Goal: Contribute content: Add original content to the website for others to see

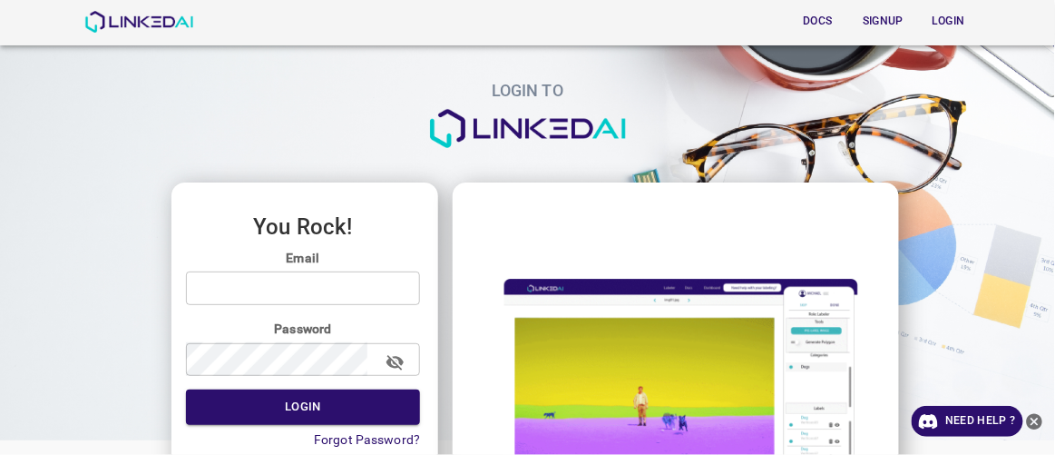
type input "[EMAIL_ADDRESS][DOMAIN_NAME]"
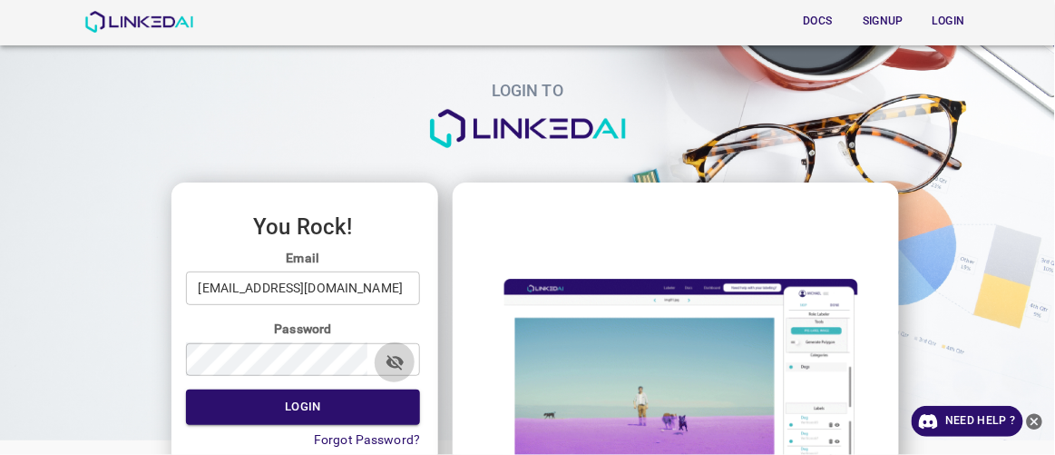
click at [394, 362] on icon "button" at bounding box center [395, 362] width 19 height 19
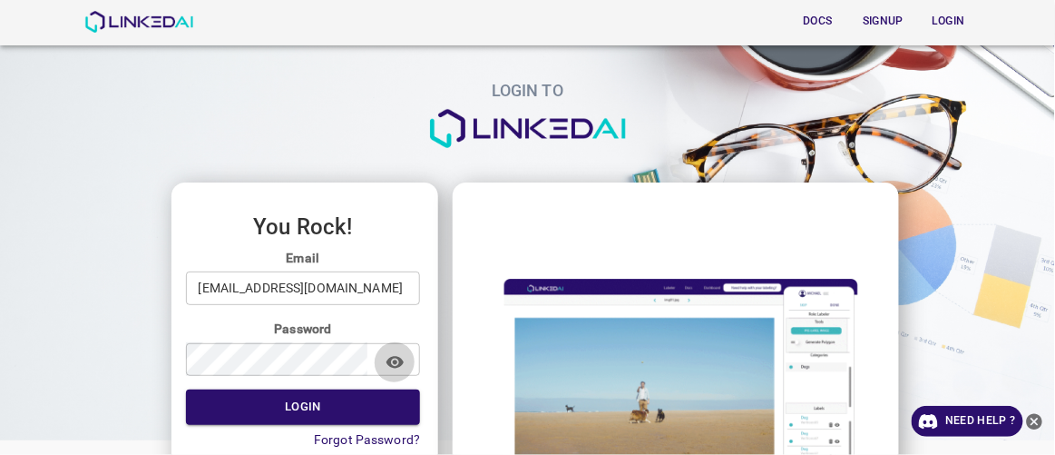
click at [394, 362] on icon "button" at bounding box center [394, 362] width 17 height 12
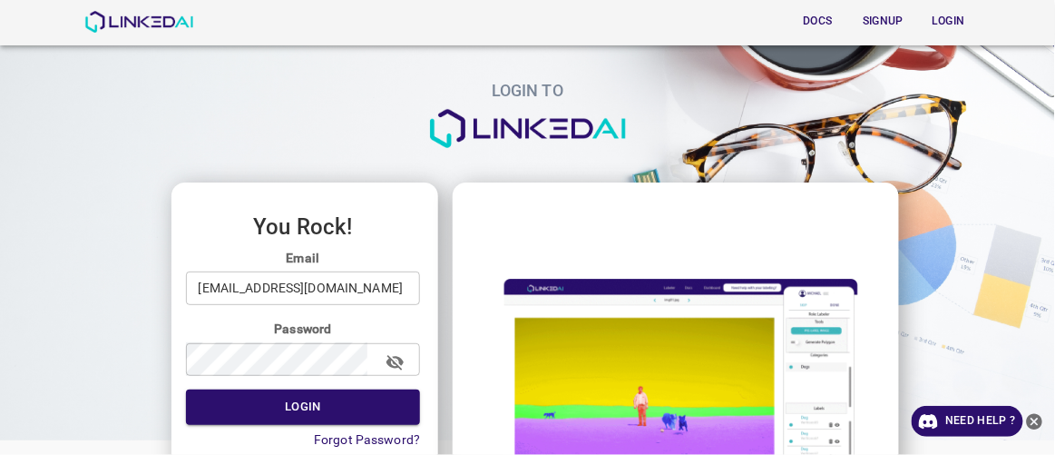
click at [871, 23] on button "Signup" at bounding box center [884, 21] width 58 height 30
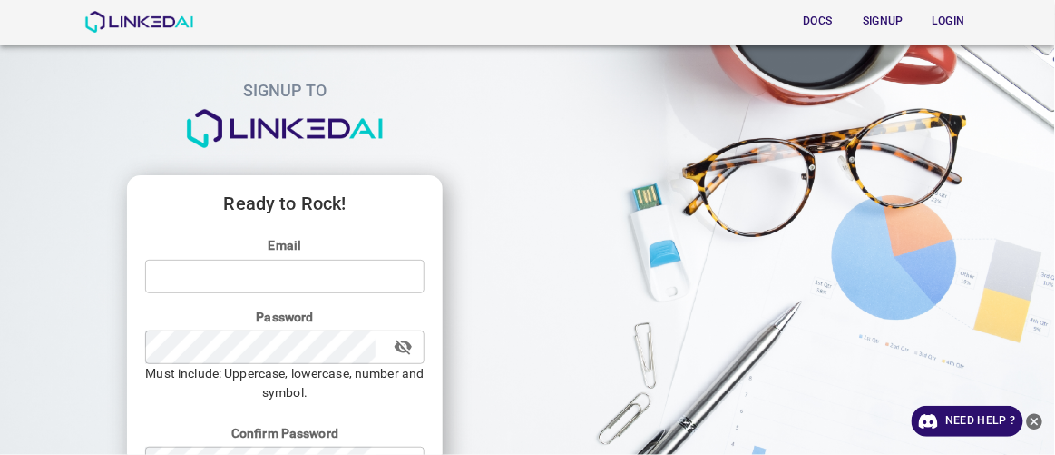
type input "despaca@gmail.com"
click at [406, 347] on icon "button" at bounding box center [403, 346] width 19 height 19
click at [392, 406] on form "Email despaca@gmail.com ​ Password ​ Must include: Uppercase, lowercase, number…" at bounding box center [285, 397] width 280 height 323
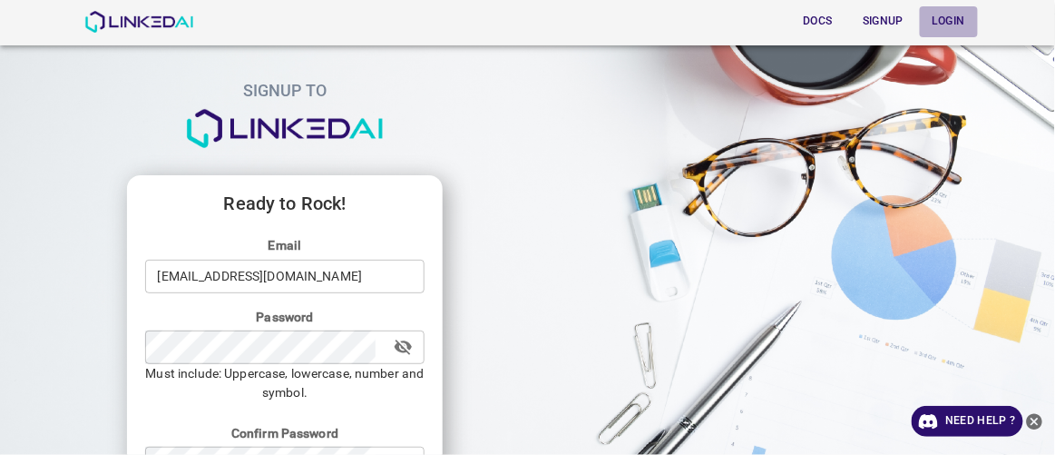
click at [946, 15] on button "Login" at bounding box center [949, 21] width 58 height 30
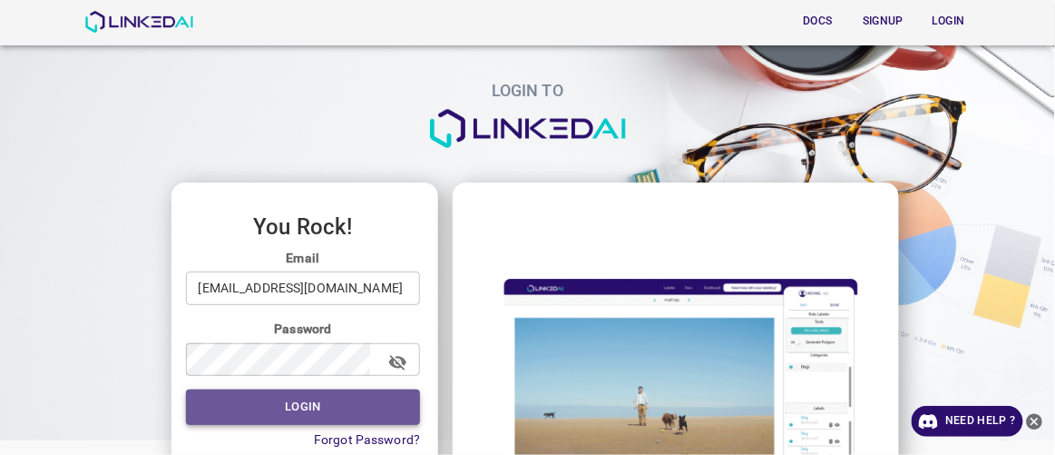
click at [321, 405] on button "Login" at bounding box center [303, 406] width 235 height 35
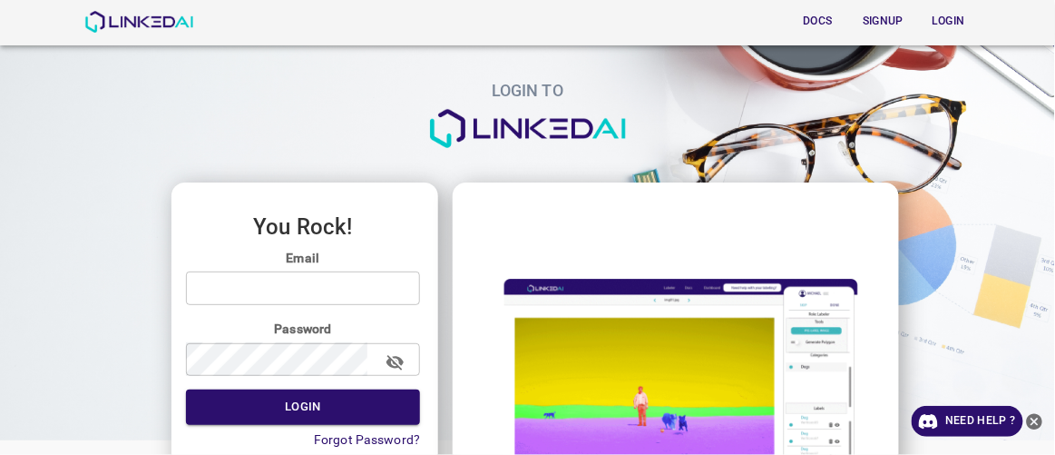
type input "despaca@gmail.com"
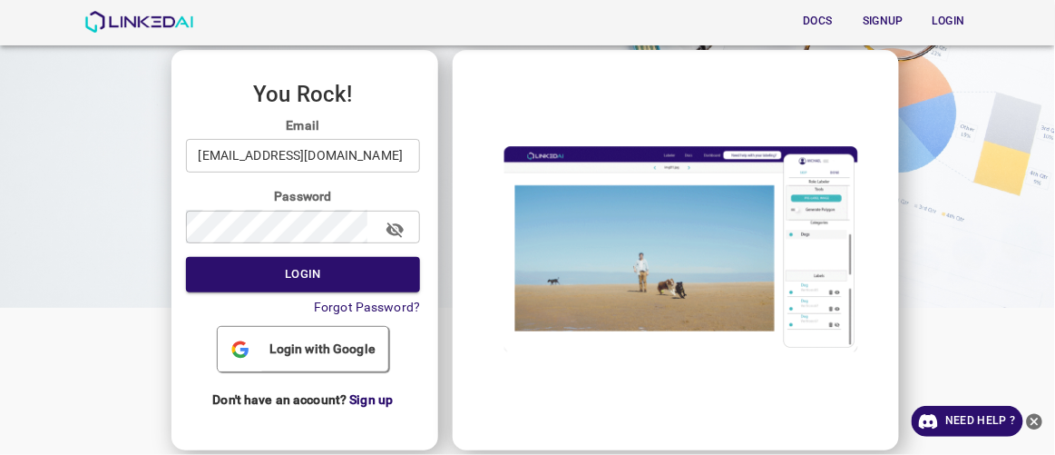
scroll to position [134, 0]
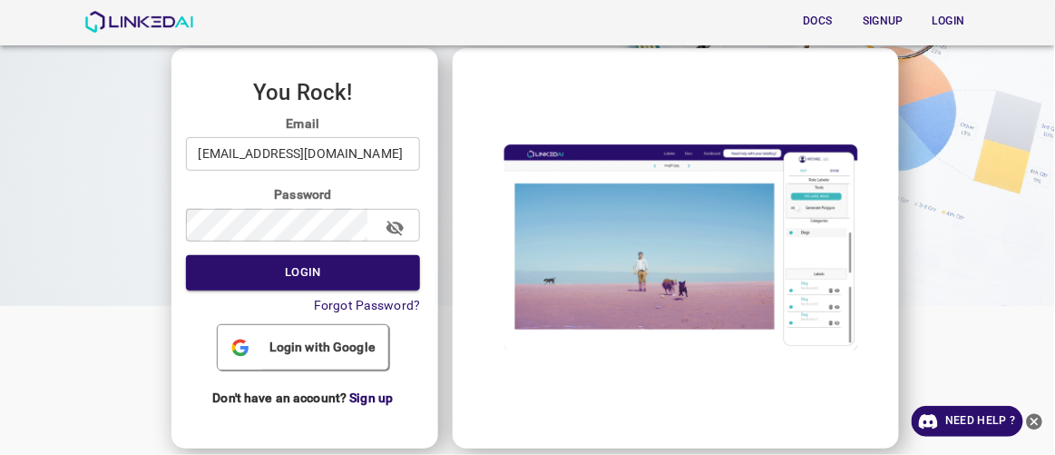
click at [329, 347] on span "Login with Google" at bounding box center [322, 346] width 121 height 19
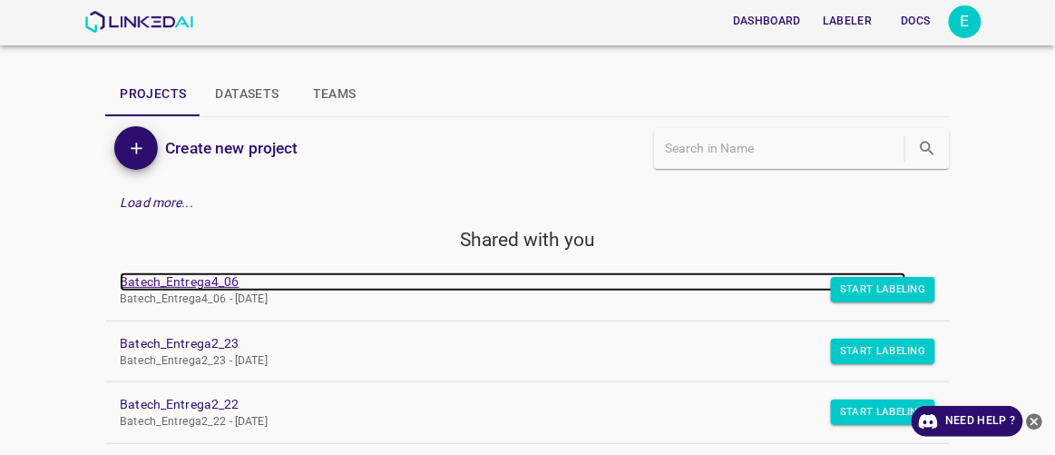
click at [203, 288] on link "Batech_Entrega4_06" at bounding box center [513, 281] width 786 height 19
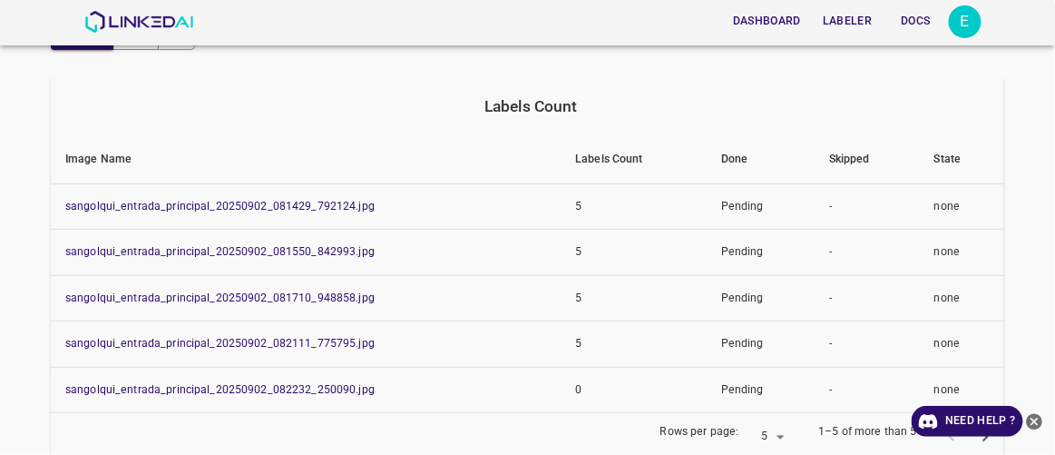
scroll to position [206, 0]
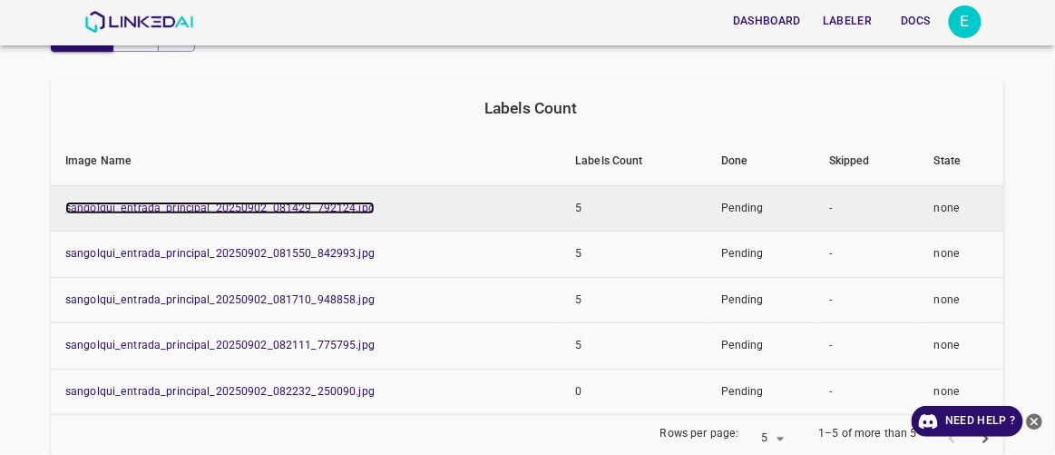
click at [247, 201] on link "sangolqui_entrada_principal_20250902_081429_792124.jpg" at bounding box center [219, 207] width 309 height 13
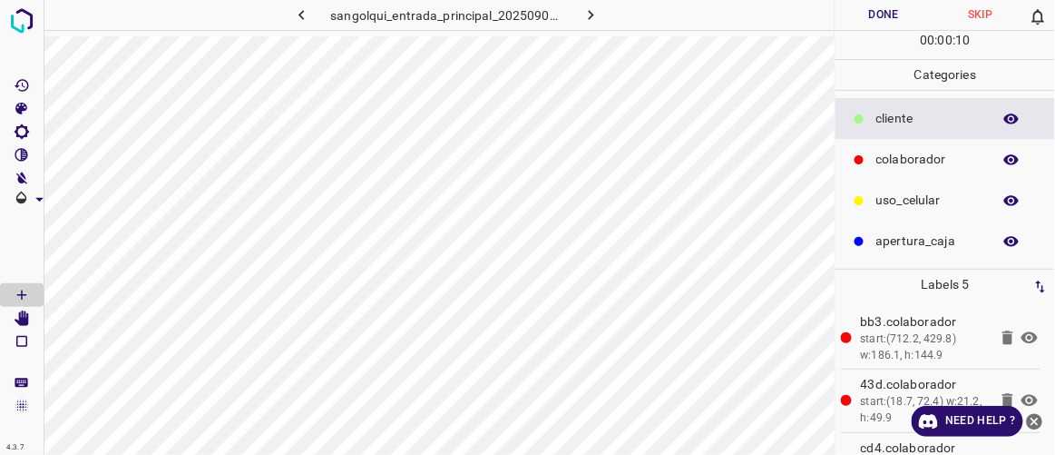
click at [895, 15] on button "Done" at bounding box center [884, 15] width 96 height 30
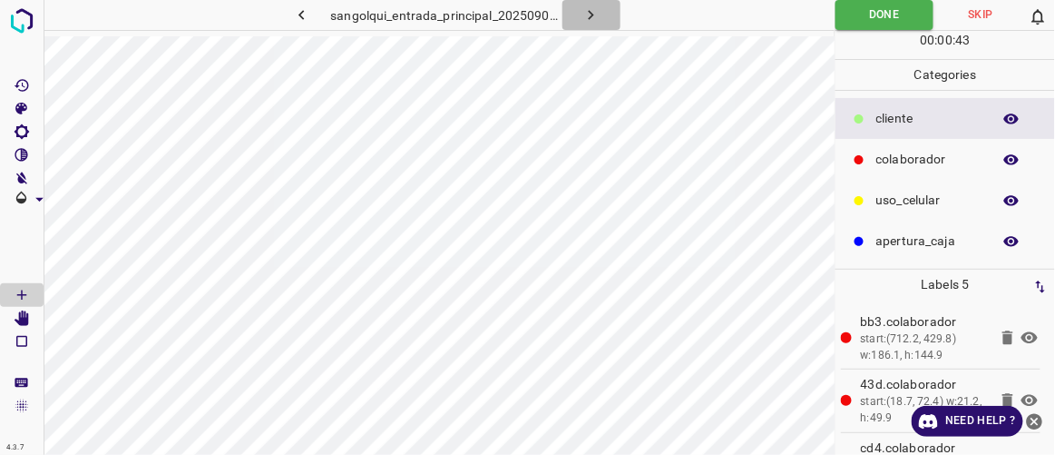
click at [590, 13] on icon "button" at bounding box center [591, 15] width 5 height 10
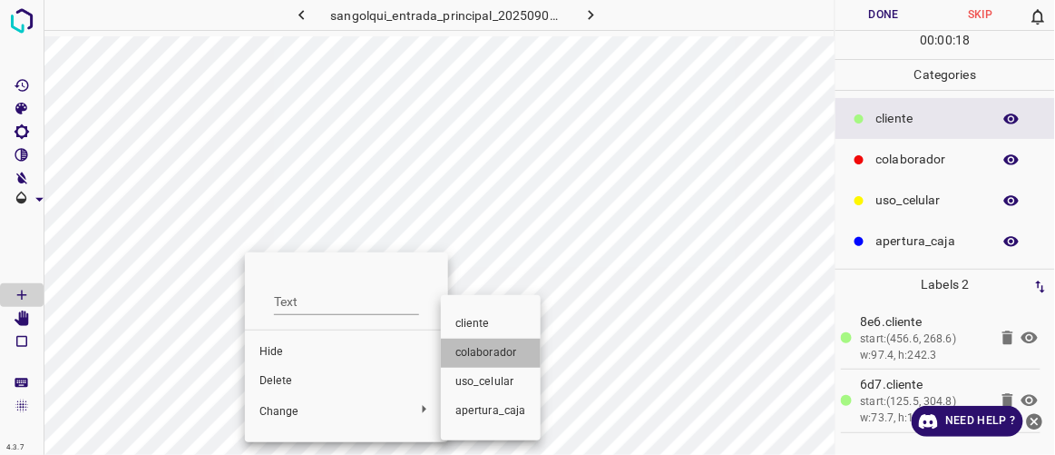
click at [489, 347] on span "colaborador" at bounding box center [490, 353] width 71 height 16
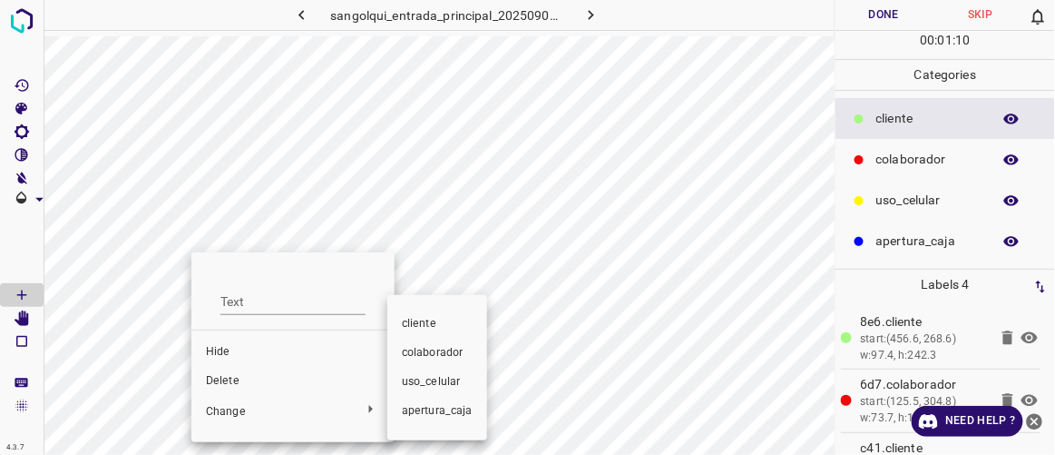
click at [436, 350] on span "colaborador" at bounding box center [437, 353] width 71 height 16
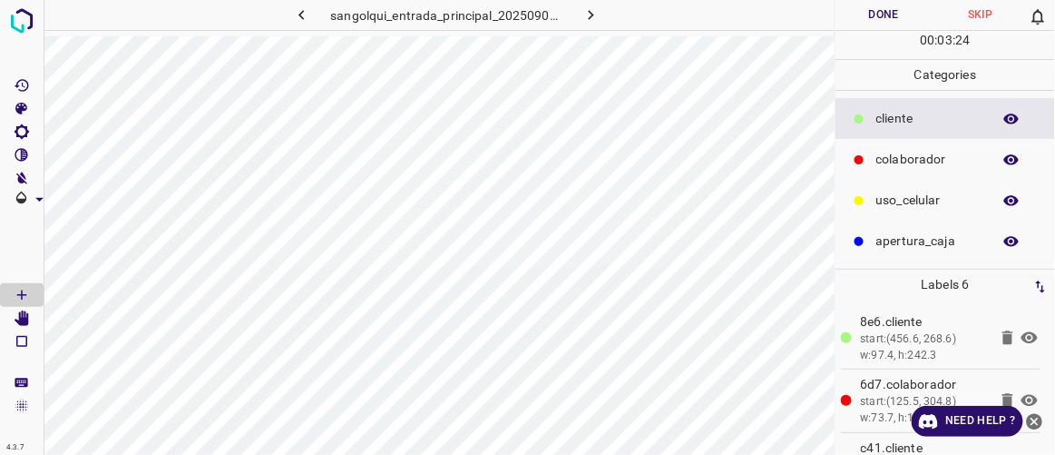
click at [875, 13] on button "Done" at bounding box center [884, 15] width 96 height 30
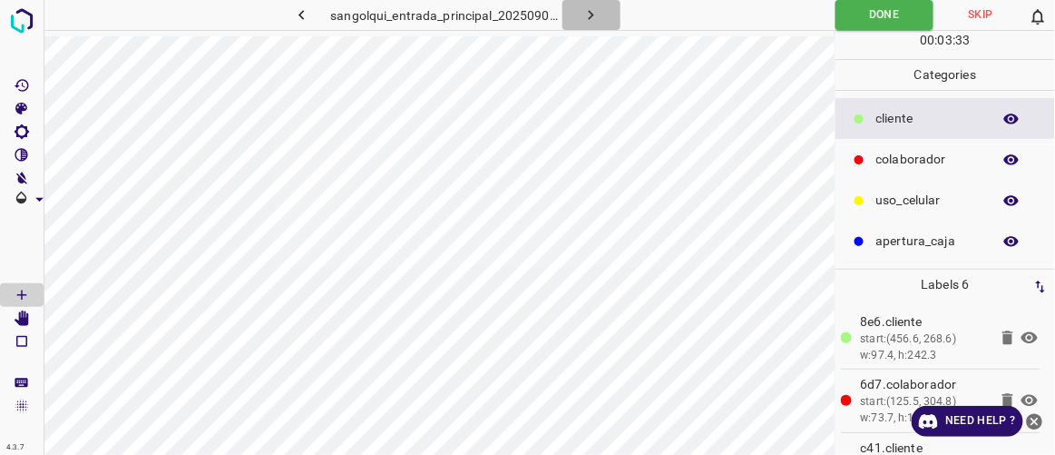
click at [592, 15] on icon "button" at bounding box center [591, 15] width 5 height 10
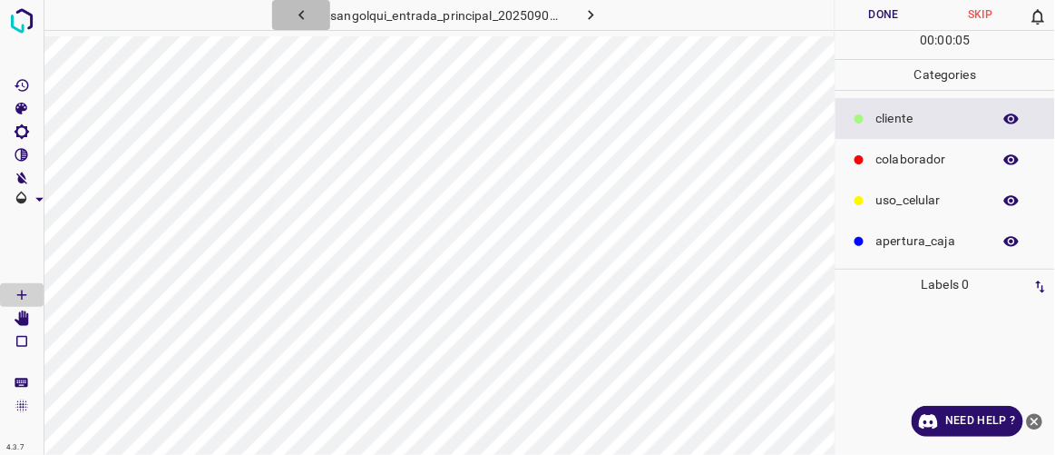
click at [301, 16] on icon "button" at bounding box center [300, 15] width 5 height 10
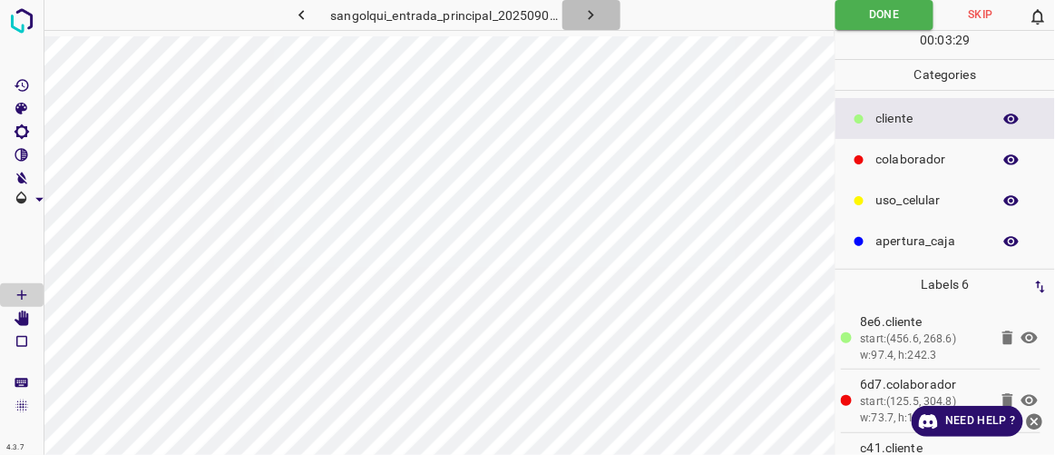
click at [593, 10] on icon "button" at bounding box center [591, 14] width 19 height 19
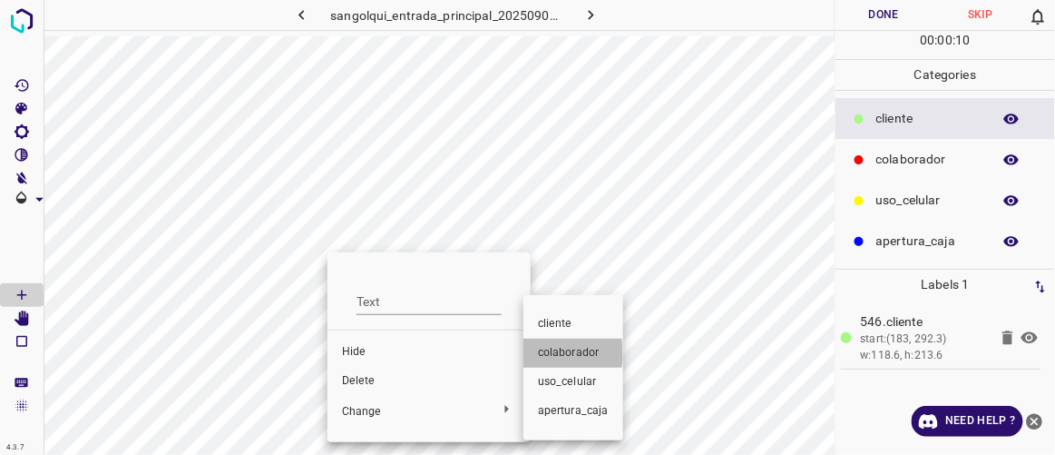
click at [532, 353] on li "colaborador" at bounding box center [573, 352] width 100 height 29
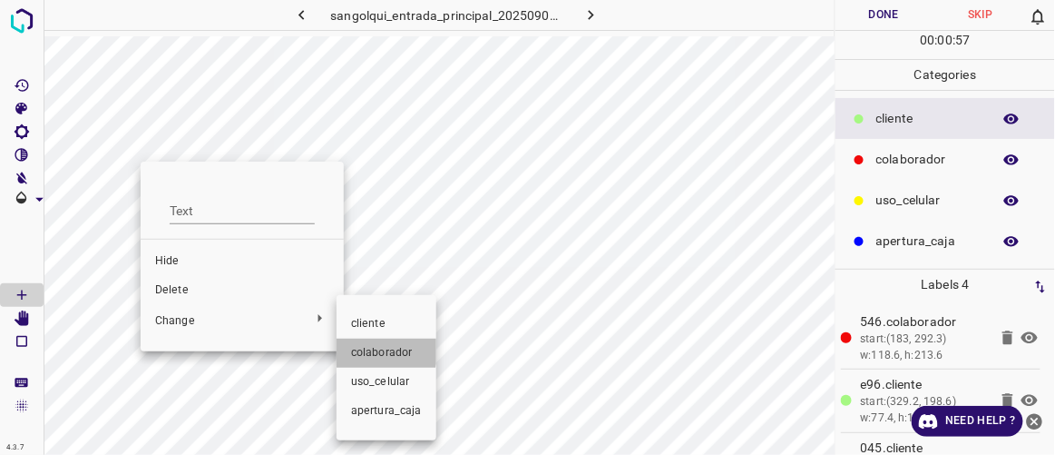
click at [357, 347] on span "colaborador" at bounding box center [386, 353] width 71 height 16
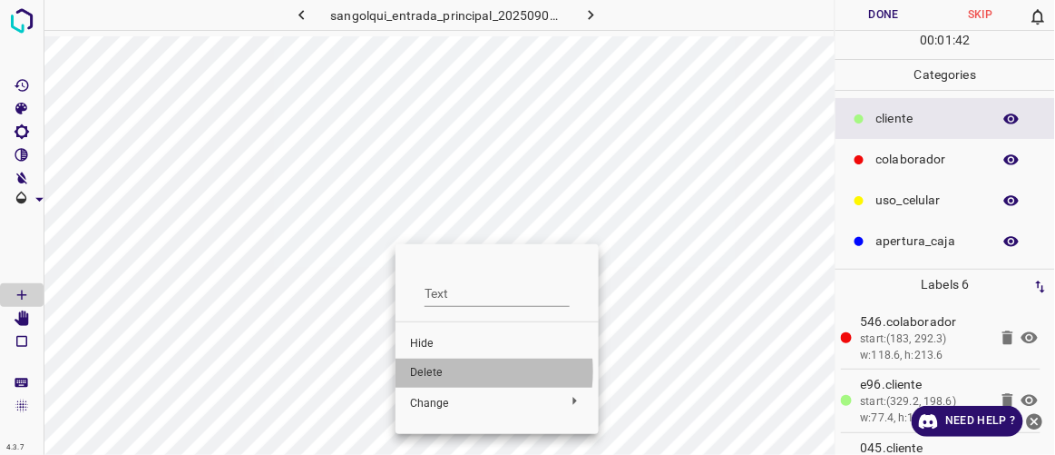
click at [441, 371] on span "Delete" at bounding box center [497, 373] width 174 height 16
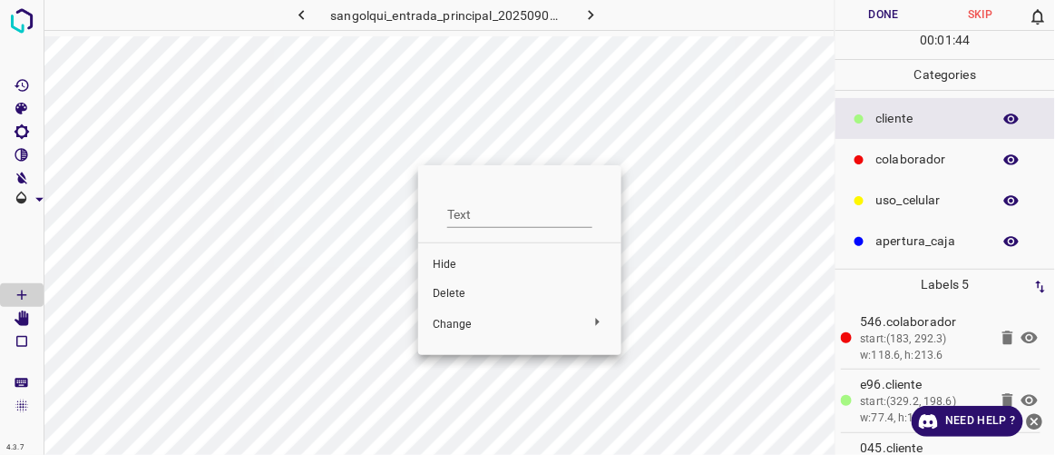
click at [454, 295] on span "Delete" at bounding box center [520, 294] width 174 height 16
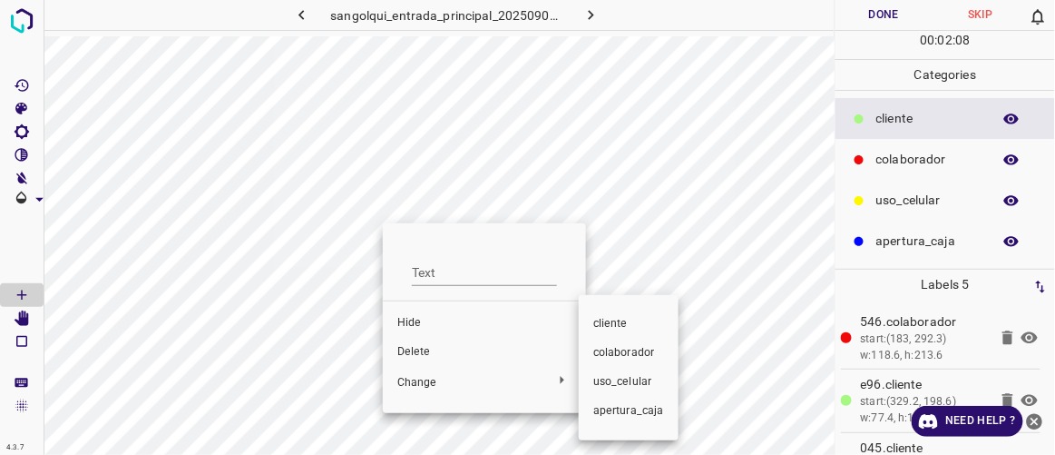
click at [612, 352] on span "colaborador" at bounding box center [628, 353] width 71 height 16
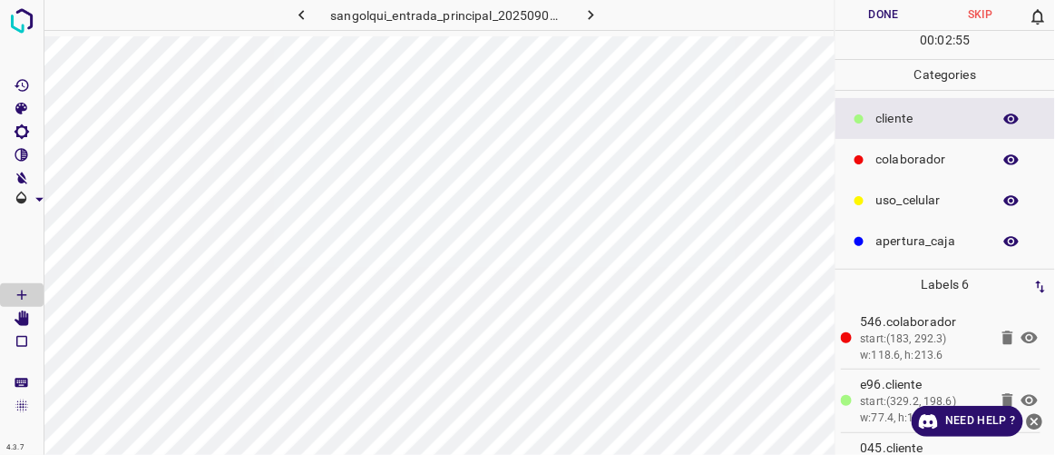
click at [884, 17] on button "Done" at bounding box center [884, 15] width 96 height 30
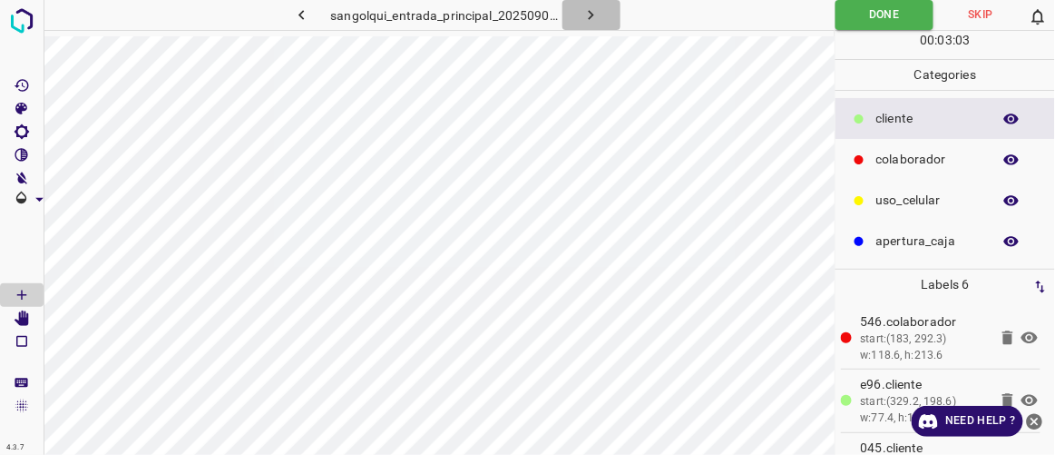
click at [593, 14] on icon "button" at bounding box center [591, 14] width 19 height 19
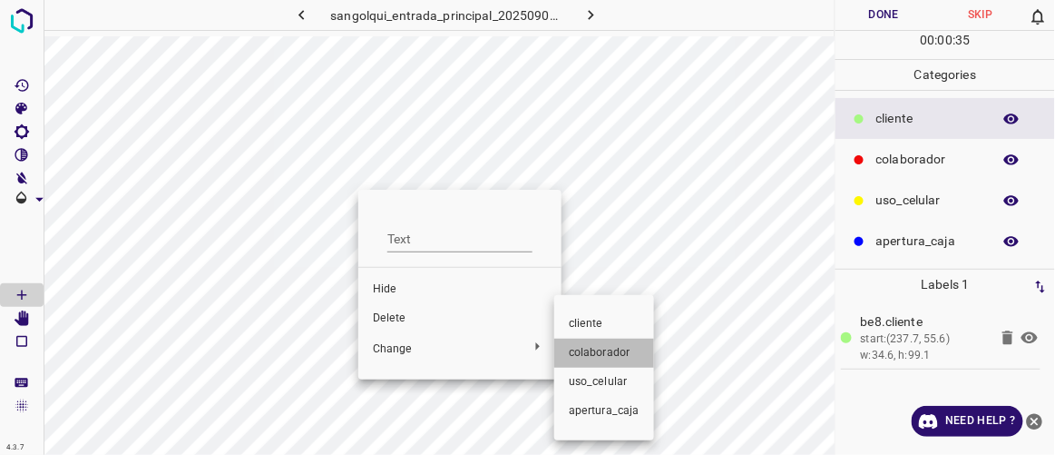
click at [611, 353] on span "colaborador" at bounding box center [604, 353] width 71 height 16
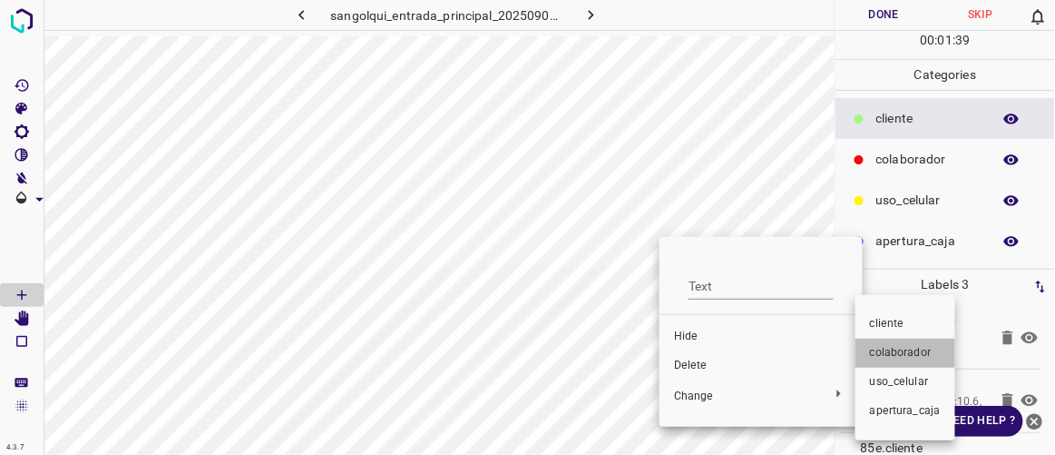
click at [873, 357] on span "colaborador" at bounding box center [905, 353] width 71 height 16
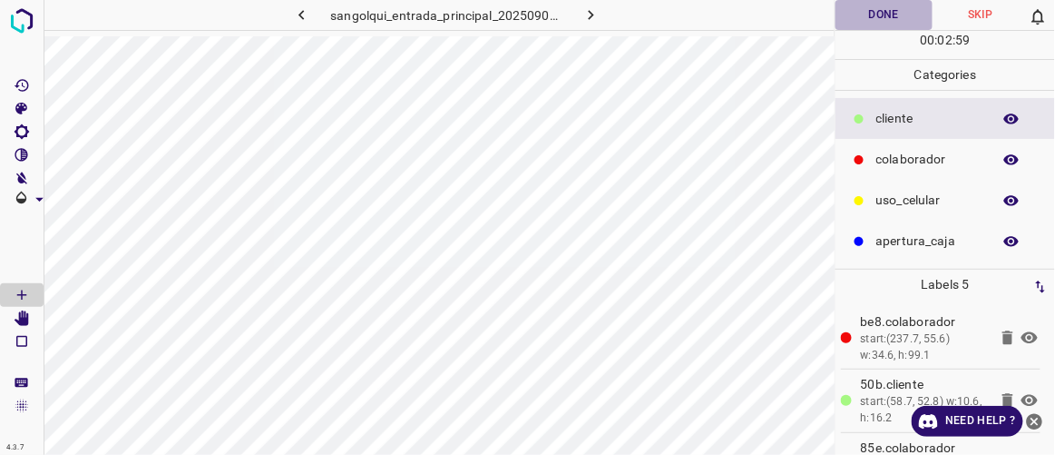
click at [885, 15] on button "Done" at bounding box center [884, 15] width 96 height 30
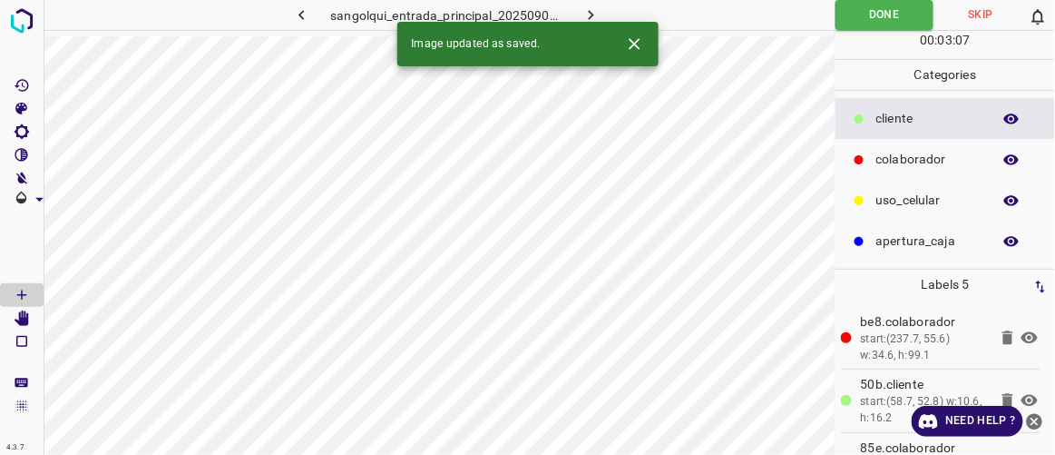
click at [591, 15] on icon "button" at bounding box center [591, 14] width 19 height 19
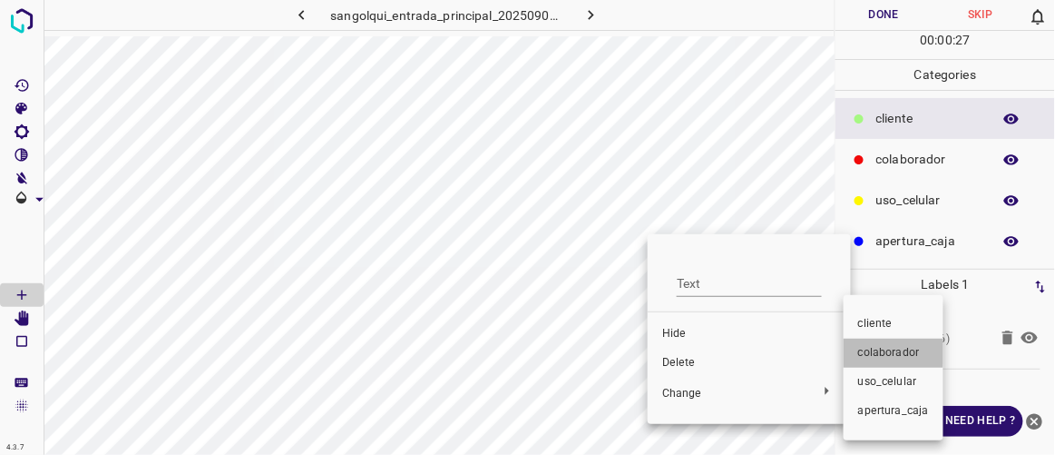
click at [873, 350] on span "colaborador" at bounding box center [893, 353] width 71 height 16
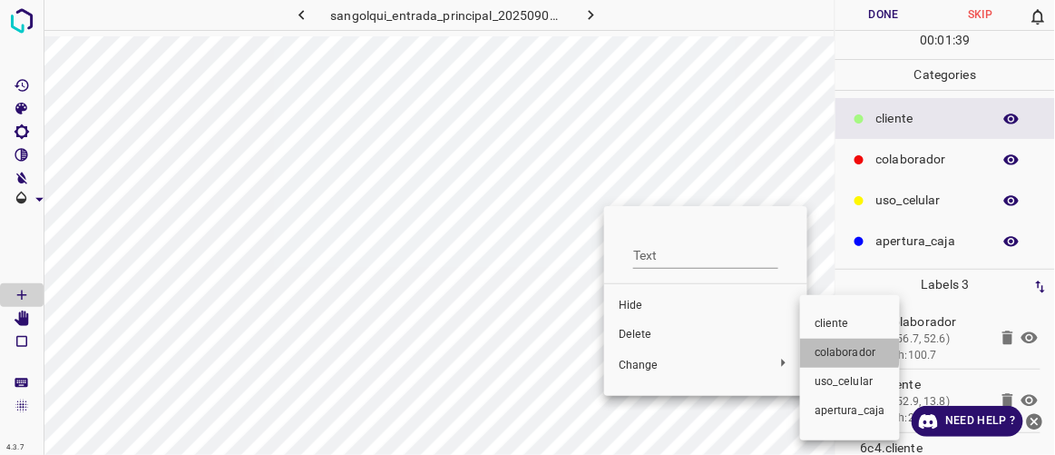
click at [825, 350] on span "colaborador" at bounding box center [850, 353] width 71 height 16
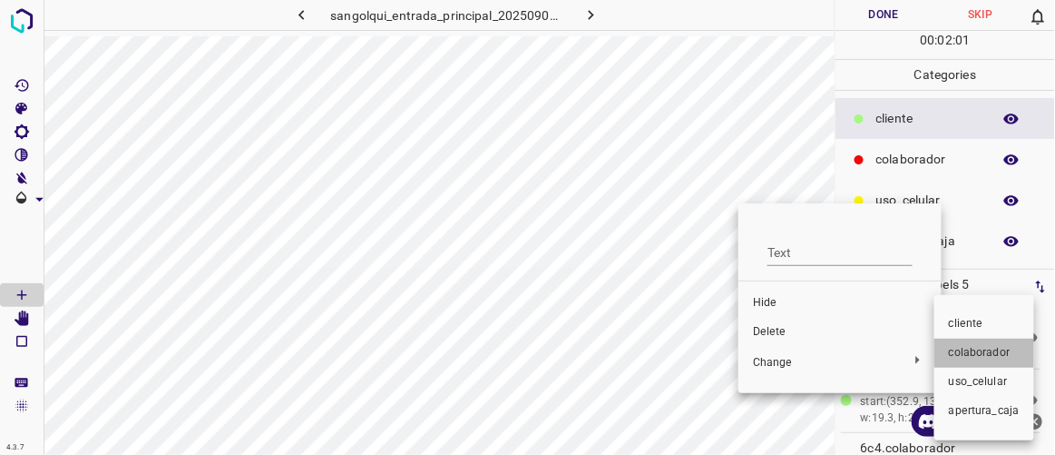
click at [953, 354] on span "colaborador" at bounding box center [984, 353] width 71 height 16
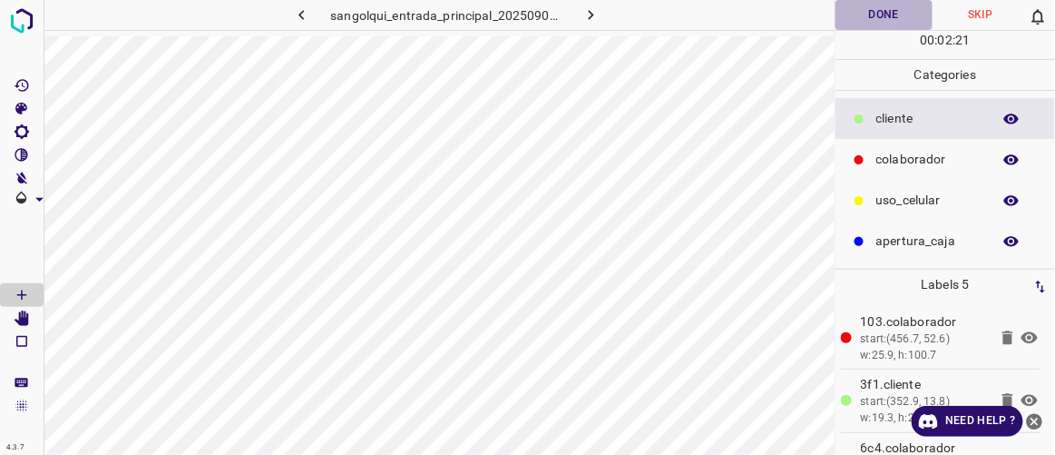
click at [862, 8] on button "Done" at bounding box center [884, 15] width 96 height 30
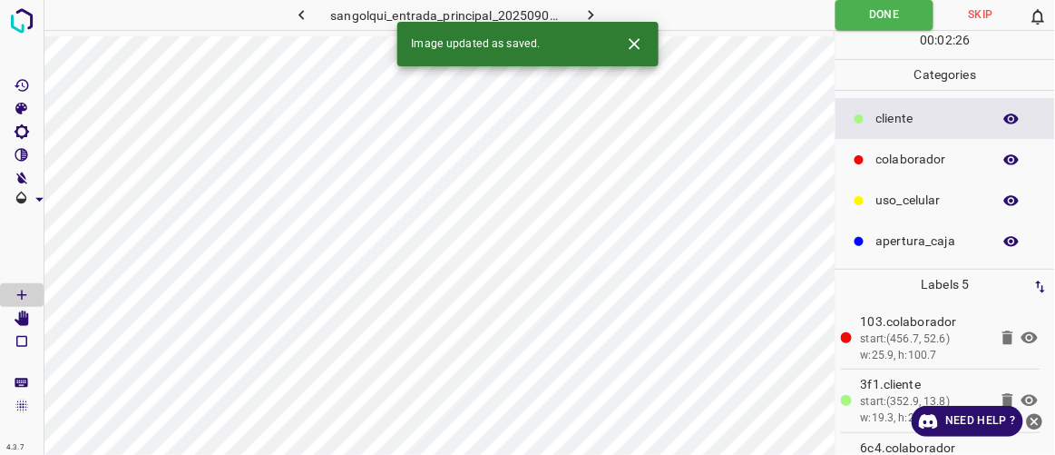
click at [591, 13] on icon "button" at bounding box center [591, 15] width 5 height 10
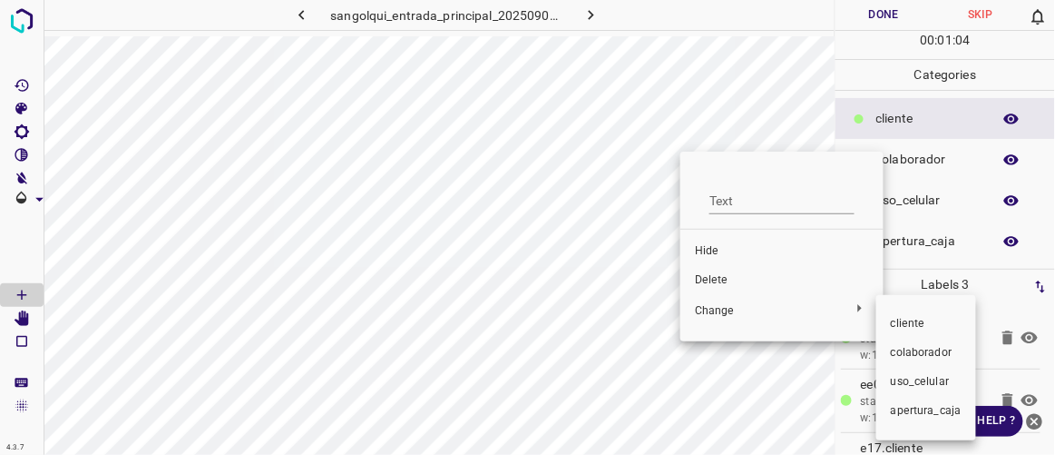
click at [906, 351] on span "colaborador" at bounding box center [926, 353] width 71 height 16
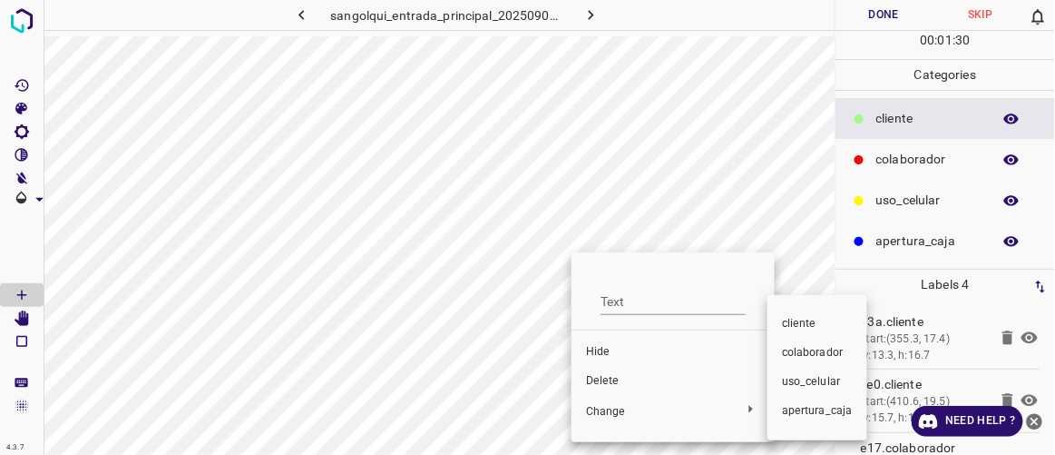
click at [787, 350] on span "colaborador" at bounding box center [817, 353] width 71 height 16
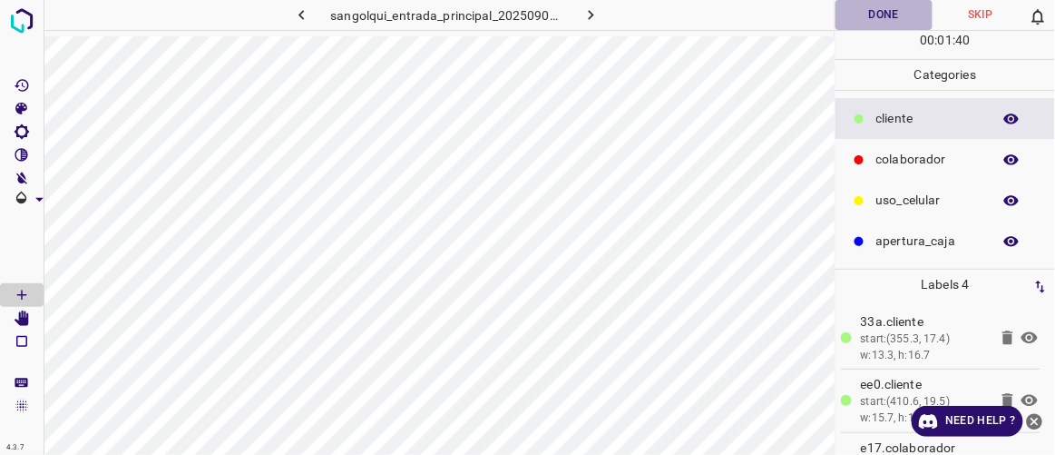
click at [875, 15] on button "Done" at bounding box center [884, 15] width 96 height 30
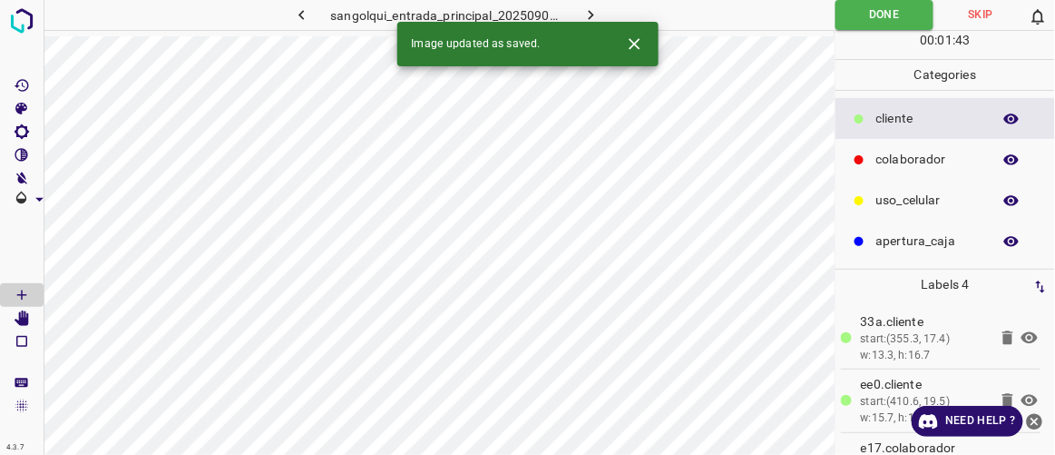
click at [583, 8] on icon "button" at bounding box center [591, 14] width 19 height 19
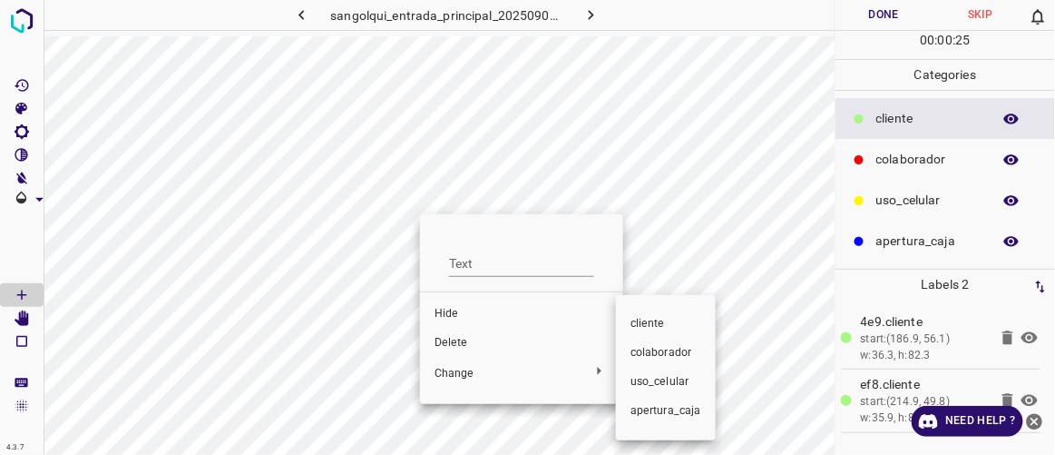
click at [631, 355] on span "colaborador" at bounding box center [666, 353] width 71 height 16
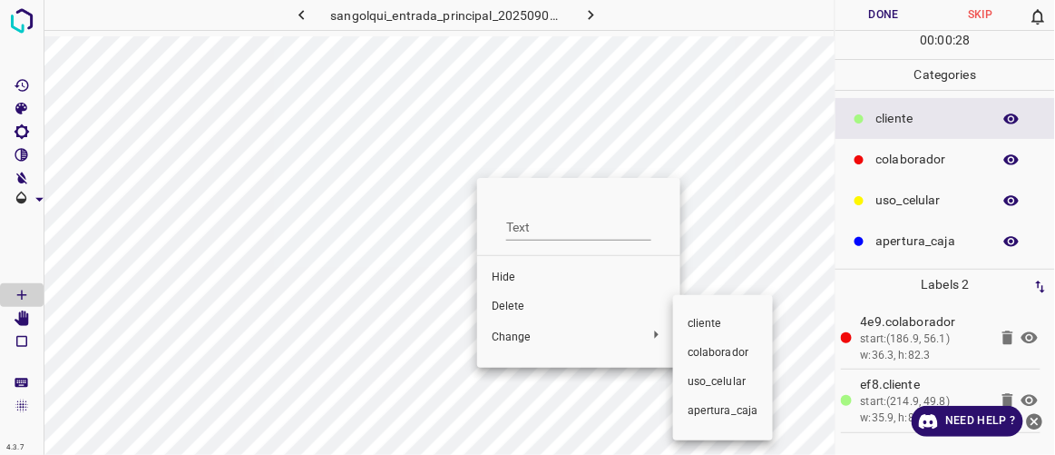
click at [698, 349] on span "colaborador" at bounding box center [723, 353] width 71 height 16
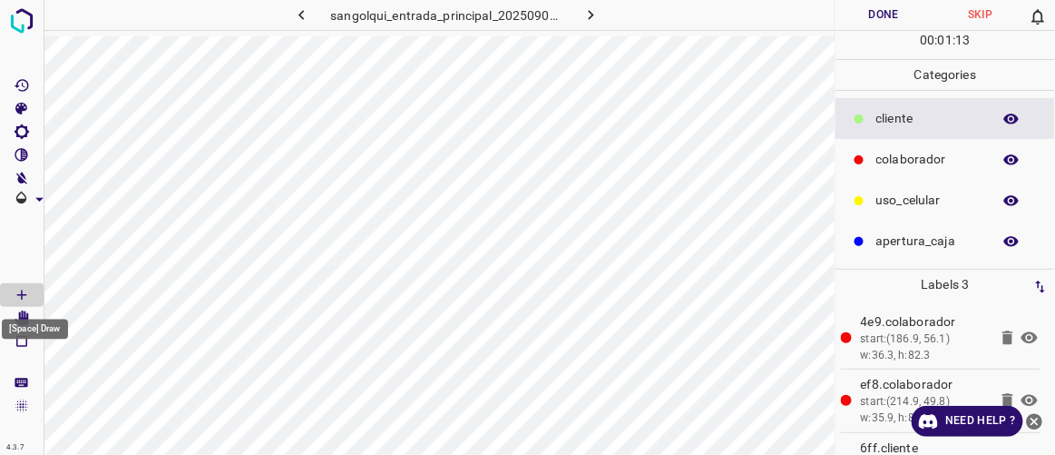
click at [30, 313] on div "[Space] Draw" at bounding box center [35, 324] width 70 height 34
click at [26, 318] on icon "[Space] Edit" at bounding box center [22, 318] width 15 height 16
click at [28, 289] on icon "[Space] Draw" at bounding box center [22, 295] width 16 height 16
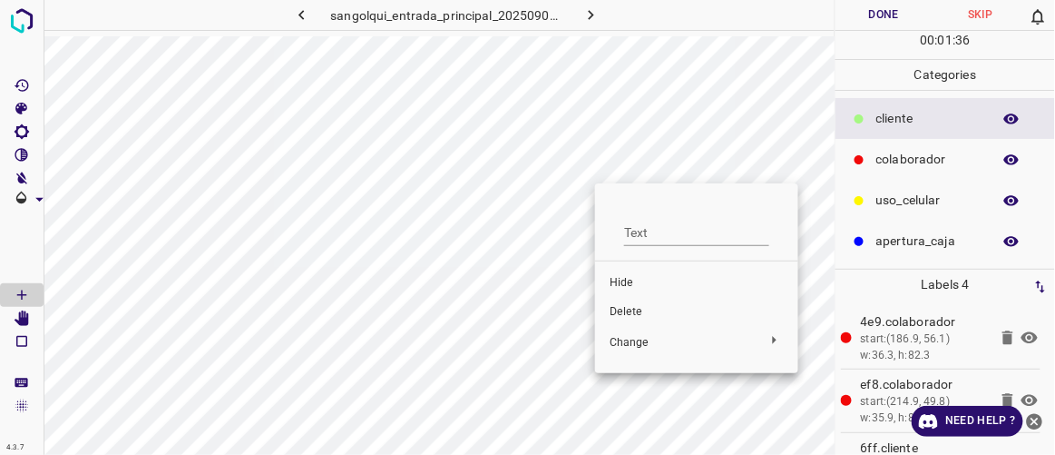
click at [888, 153] on div at bounding box center [527, 227] width 1055 height 455
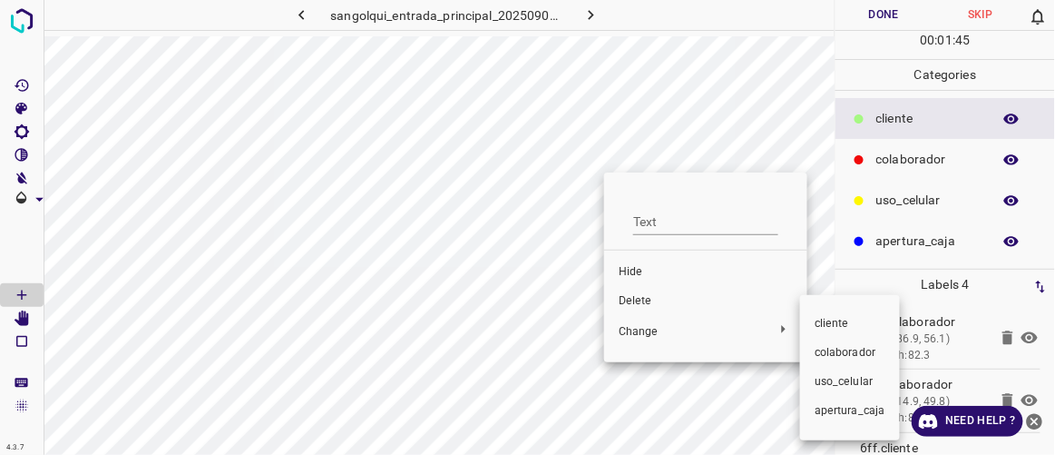
click at [643, 332] on div at bounding box center [527, 227] width 1055 height 455
click at [654, 327] on div at bounding box center [527, 227] width 1055 height 455
click at [817, 347] on span "colaborador" at bounding box center [850, 353] width 71 height 16
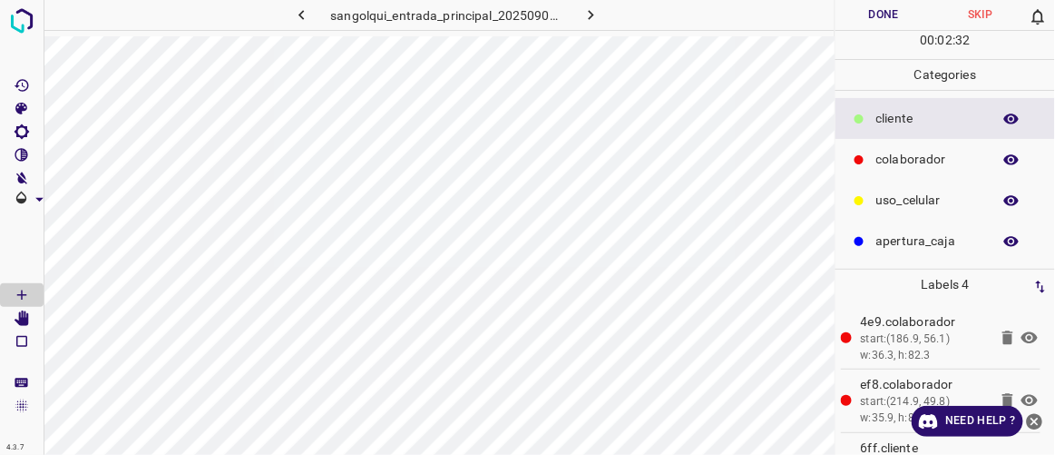
click at [887, 8] on button "Done" at bounding box center [884, 15] width 96 height 30
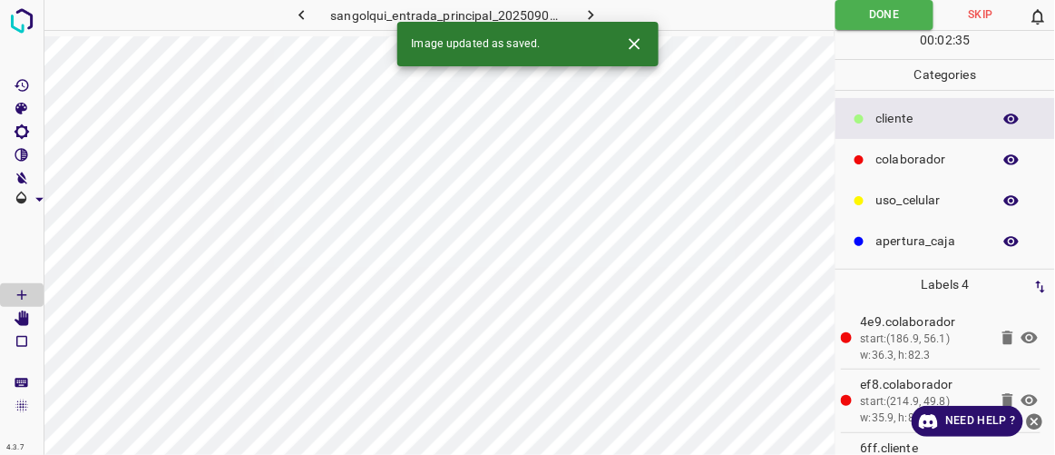
click at [597, 18] on icon "button" at bounding box center [591, 14] width 19 height 19
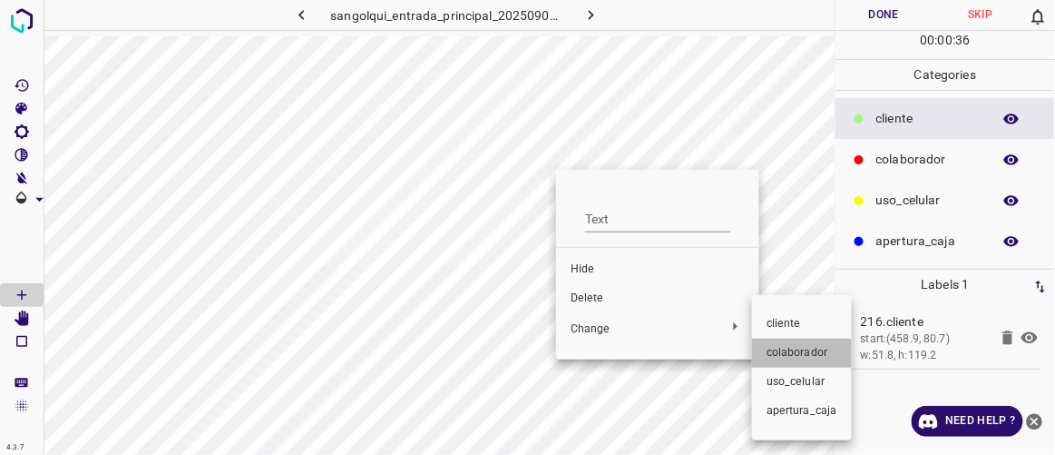
click at [776, 353] on span "colaborador" at bounding box center [802, 353] width 71 height 16
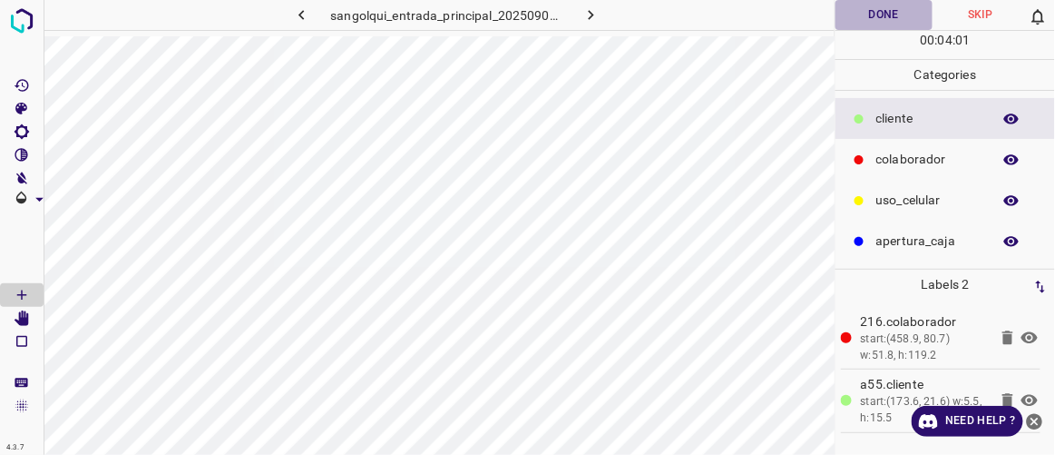
click at [879, 16] on button "Done" at bounding box center [884, 15] width 96 height 30
click at [592, 9] on icon "button" at bounding box center [591, 14] width 19 height 19
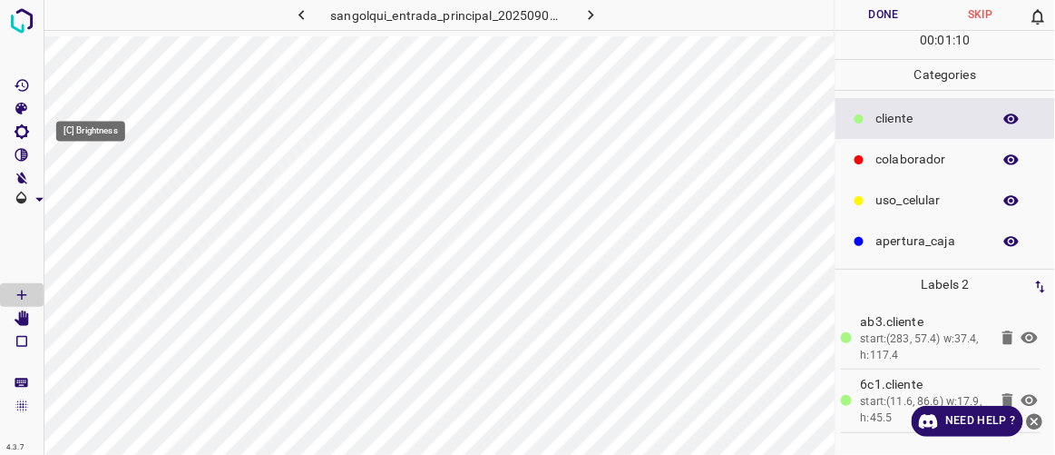
click at [21, 133] on icon "[C] Brightness" at bounding box center [22, 131] width 16 height 16
drag, startPoint x: 79, startPoint y: 194, endPoint x: 105, endPoint y: 211, distance: 31.5
click at [108, 211] on div "Brightness ( 216 )" at bounding box center [117, 189] width 136 height 88
click at [104, 211] on div "Brightness ( 208 )" at bounding box center [117, 189] width 136 height 88
drag, startPoint x: 103, startPoint y: 201, endPoint x: 89, endPoint y: 201, distance: 14.5
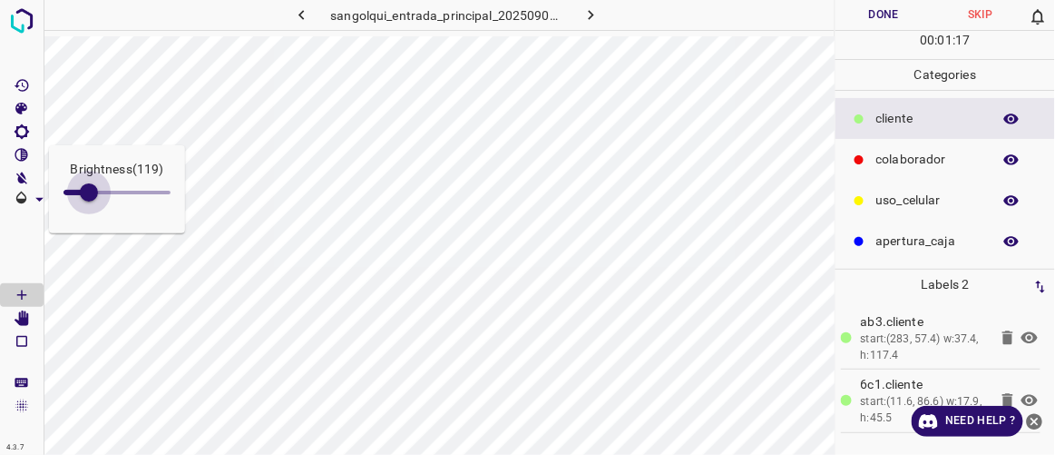
click at [89, 201] on span at bounding box center [89, 192] width 18 height 18
type input "120"
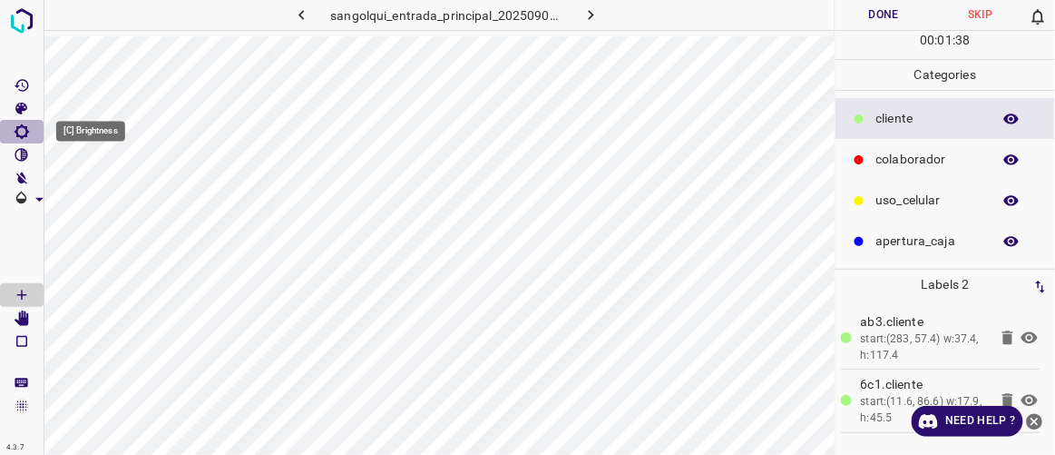
click at [24, 139] on icon "[C] Brightness" at bounding box center [22, 131] width 16 height 16
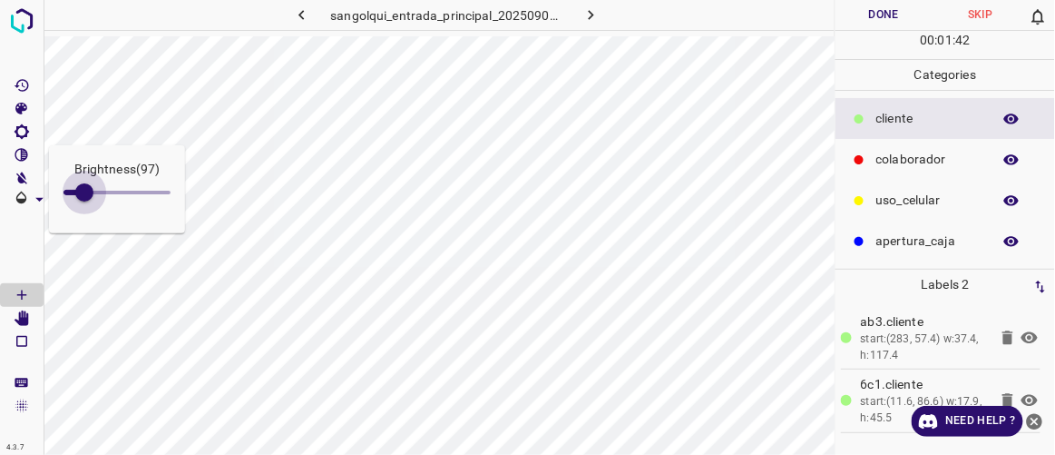
type input "102"
click at [85, 191] on span at bounding box center [85, 192] width 18 height 18
click at [9, 251] on span at bounding box center [22, 246] width 44 height 73
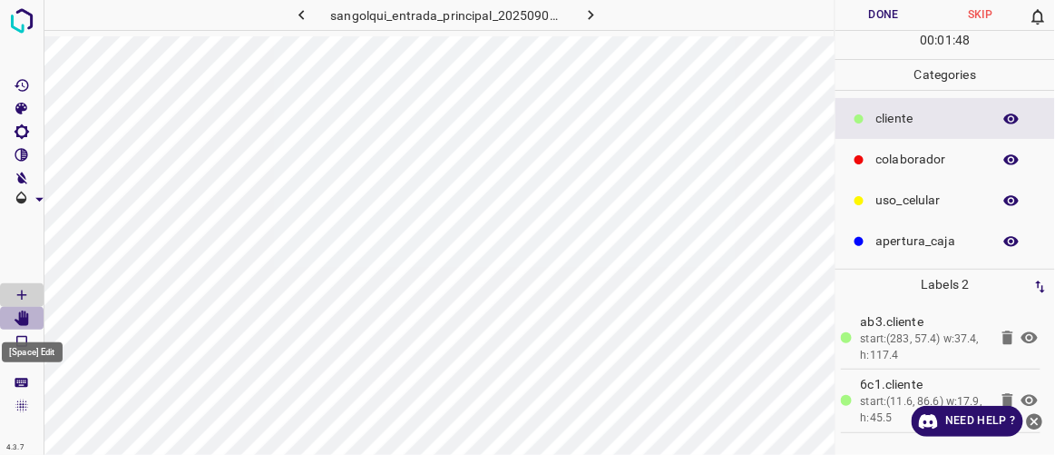
click at [27, 318] on icon "[Space] Edit" at bounding box center [22, 318] width 15 height 16
click at [897, 5] on button "Done" at bounding box center [884, 15] width 96 height 30
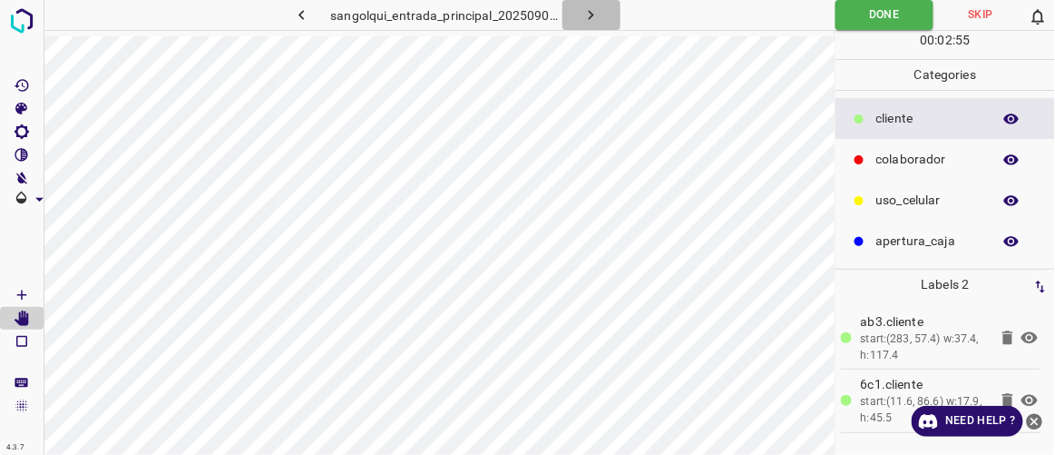
click at [601, 20] on button "button" at bounding box center [591, 15] width 58 height 30
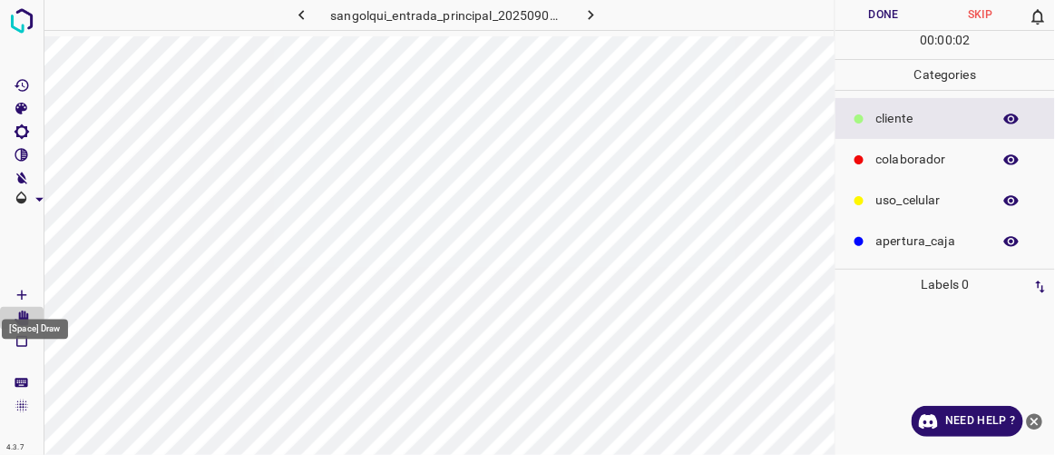
click at [26, 292] on icon "[Space] Draw" at bounding box center [22, 295] width 16 height 16
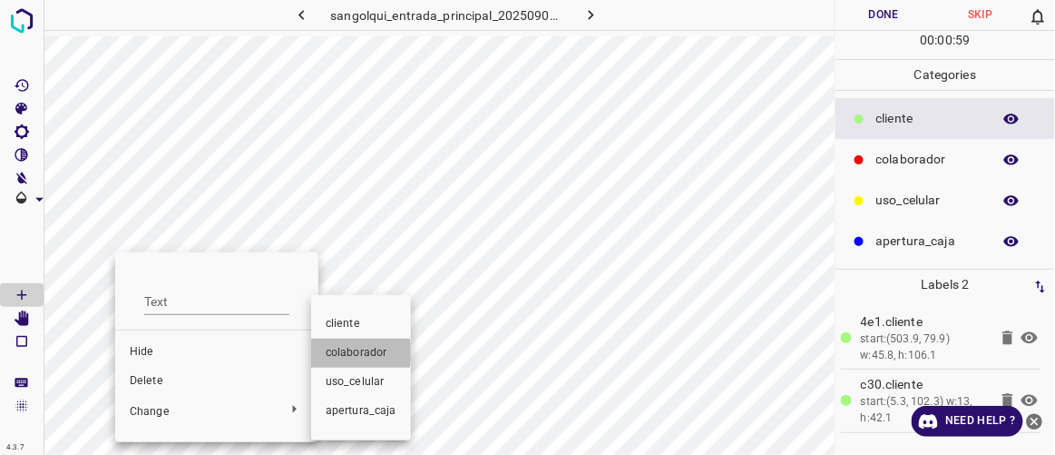
click at [357, 353] on span "colaborador" at bounding box center [361, 353] width 71 height 16
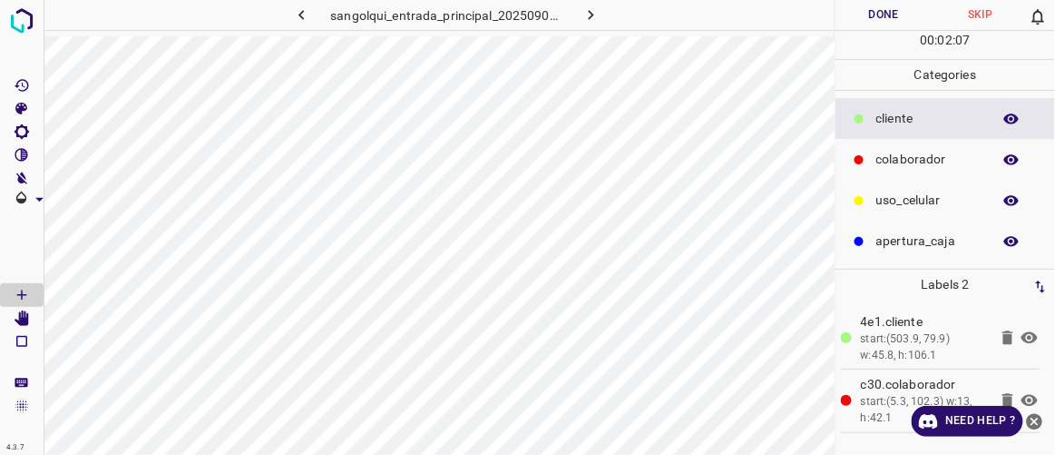
click at [885, 20] on button "Done" at bounding box center [884, 15] width 96 height 30
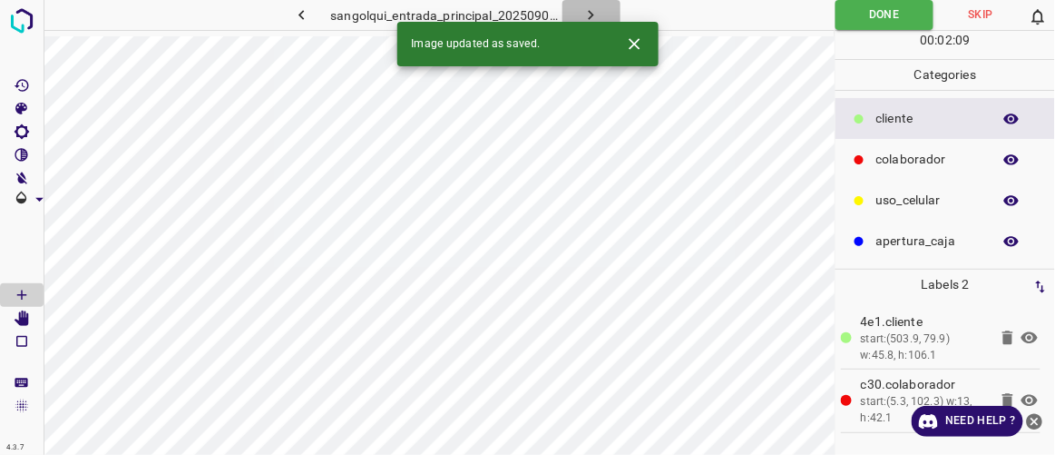
click at [602, 19] on button "button" at bounding box center [591, 15] width 58 height 30
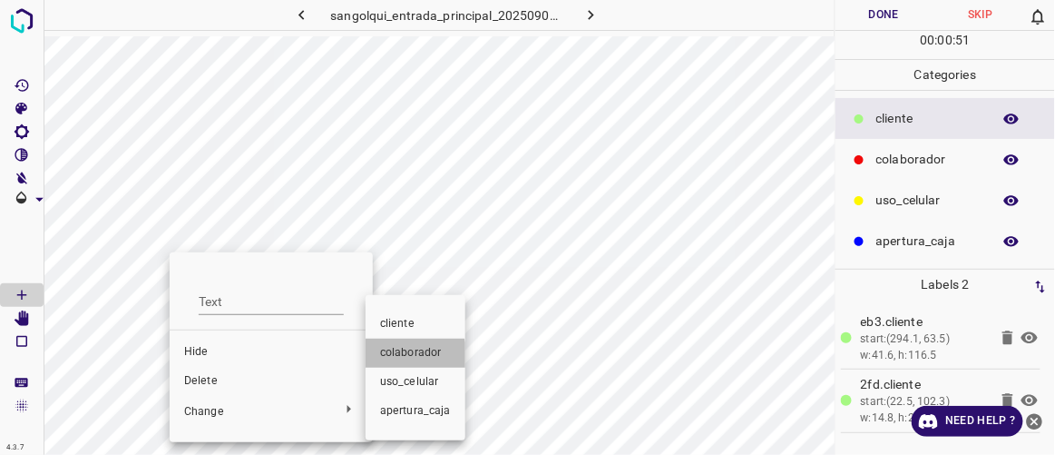
drag, startPoint x: 400, startPoint y: 357, endPoint x: 410, endPoint y: 356, distance: 10.0
click at [401, 357] on span "colaborador" at bounding box center [415, 353] width 71 height 16
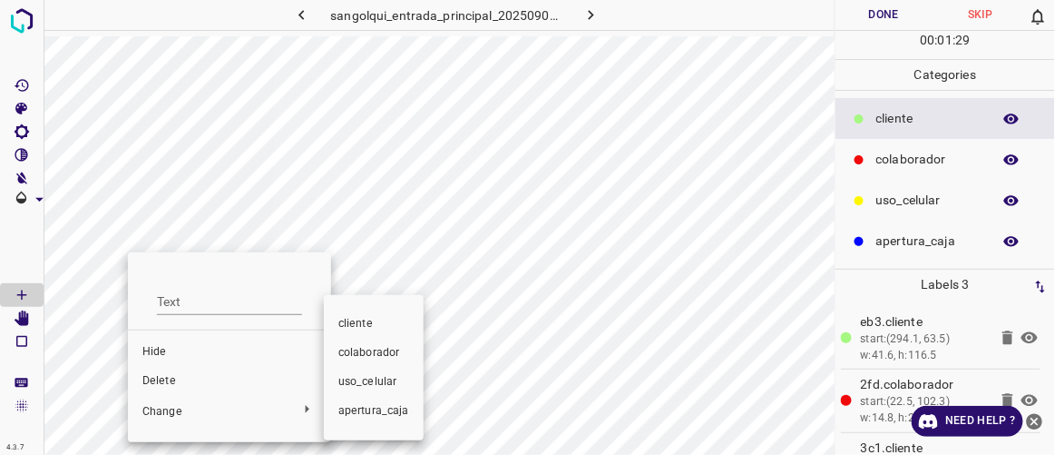
click at [369, 351] on span "colaborador" at bounding box center [373, 353] width 71 height 16
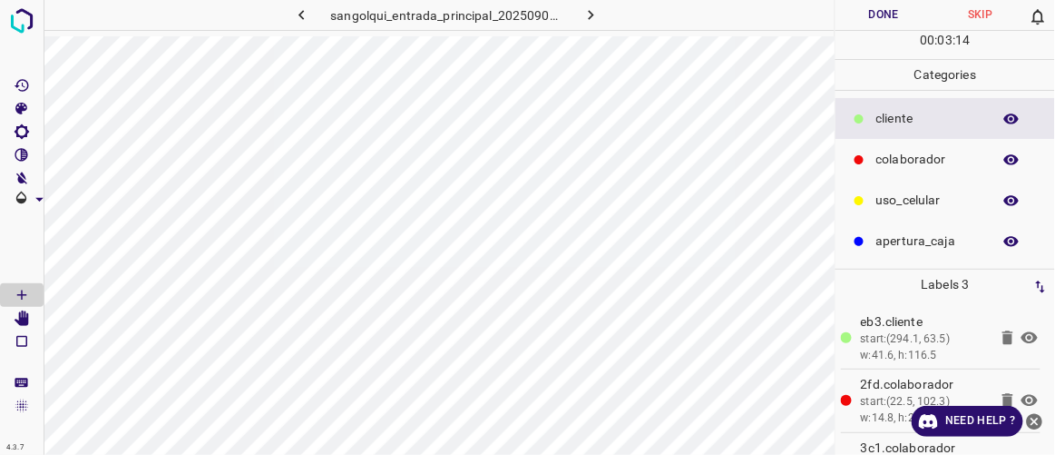
click at [894, 15] on button "Done" at bounding box center [884, 15] width 96 height 30
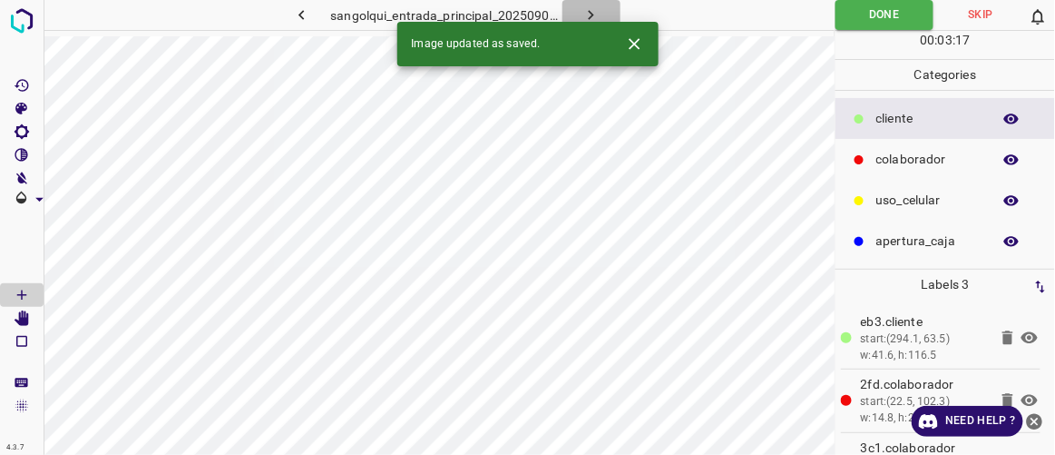
click at [590, 15] on icon "button" at bounding box center [591, 14] width 19 height 19
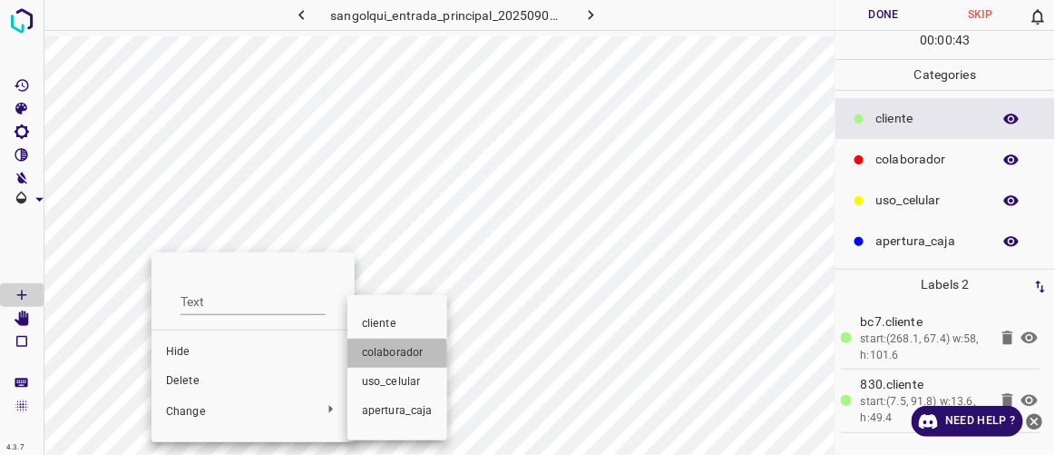
click at [380, 355] on span "colaborador" at bounding box center [397, 353] width 71 height 16
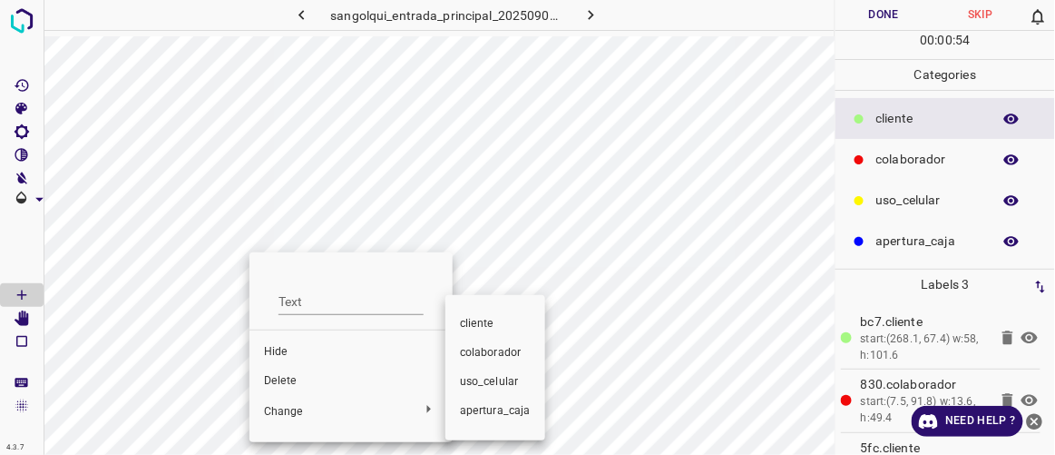
click at [473, 357] on span "colaborador" at bounding box center [495, 353] width 71 height 16
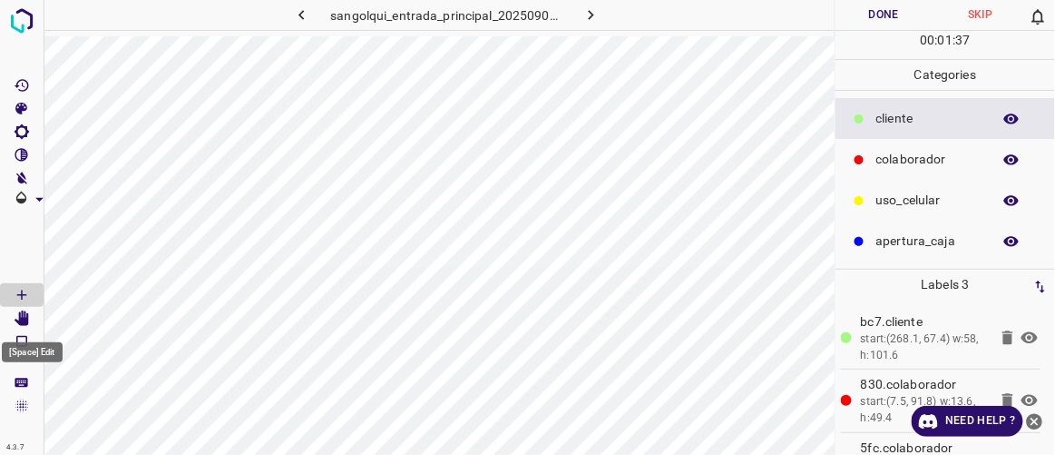
click at [27, 317] on icon "[Space] Edit" at bounding box center [22, 318] width 15 height 16
click at [23, 291] on icon "[Space] Draw" at bounding box center [22, 295] width 16 height 16
click at [904, 17] on button "Done" at bounding box center [884, 15] width 96 height 30
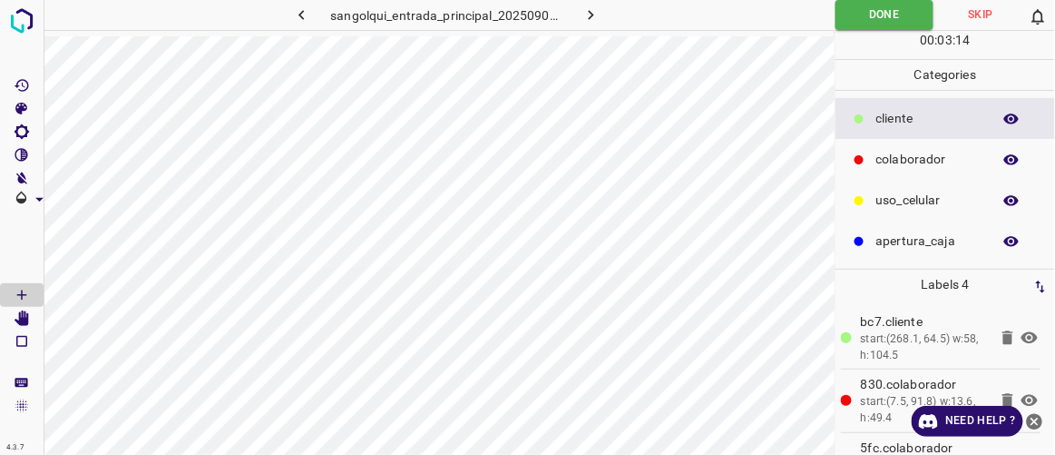
click at [582, 12] on icon "button" at bounding box center [591, 14] width 19 height 19
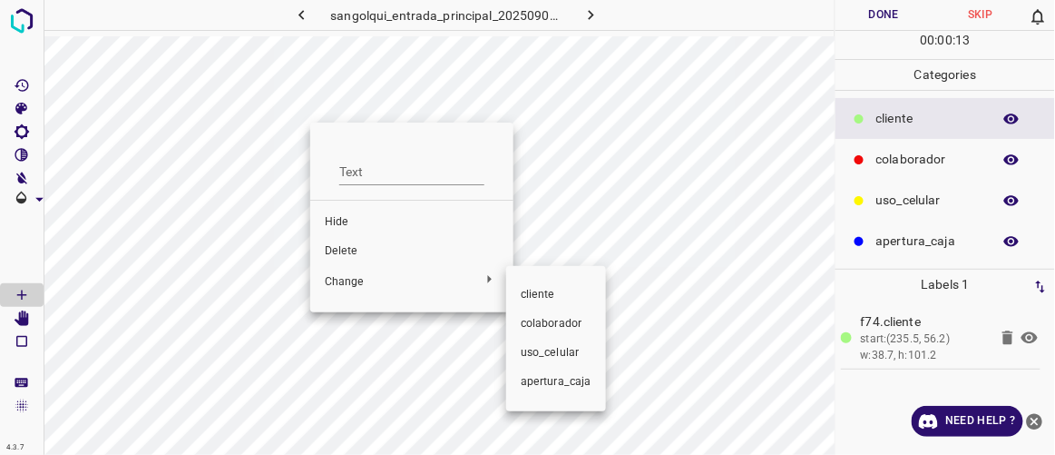
click at [563, 328] on span "colaborador" at bounding box center [556, 324] width 71 height 16
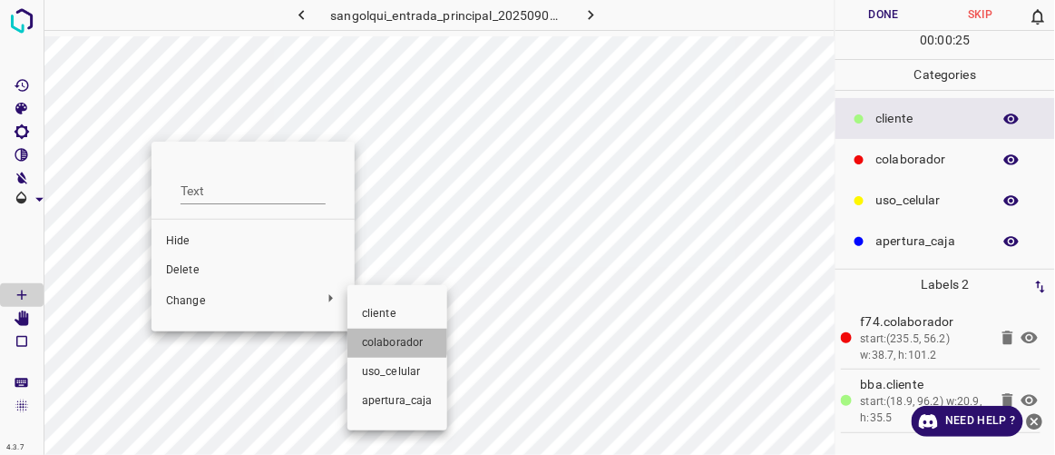
click at [375, 338] on span "colaborador" at bounding box center [397, 343] width 71 height 16
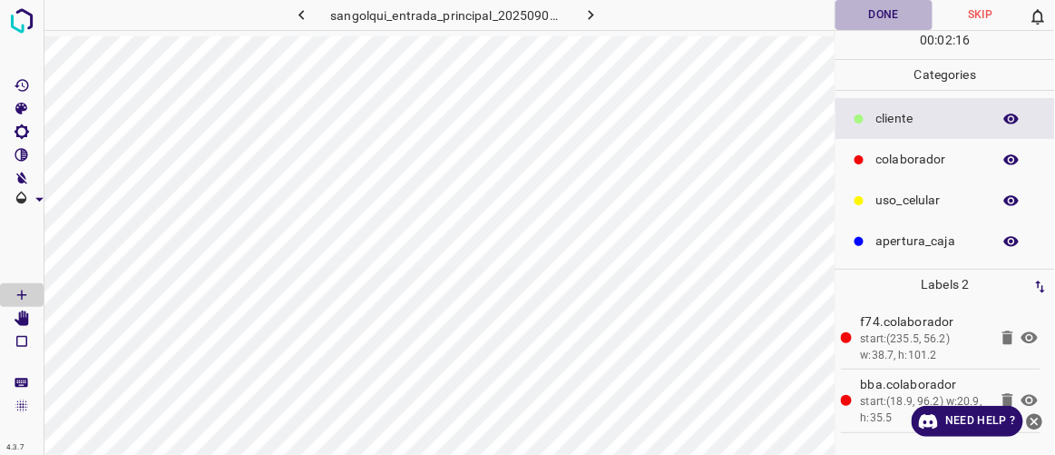
click at [890, 10] on button "Done" at bounding box center [884, 15] width 96 height 30
click at [597, 12] on icon "button" at bounding box center [591, 14] width 19 height 19
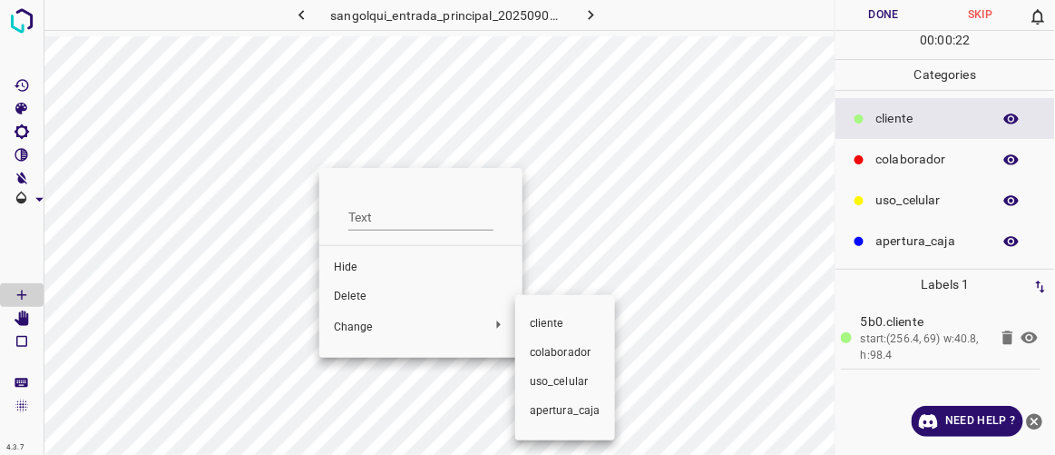
click at [537, 352] on span "colaborador" at bounding box center [565, 353] width 71 height 16
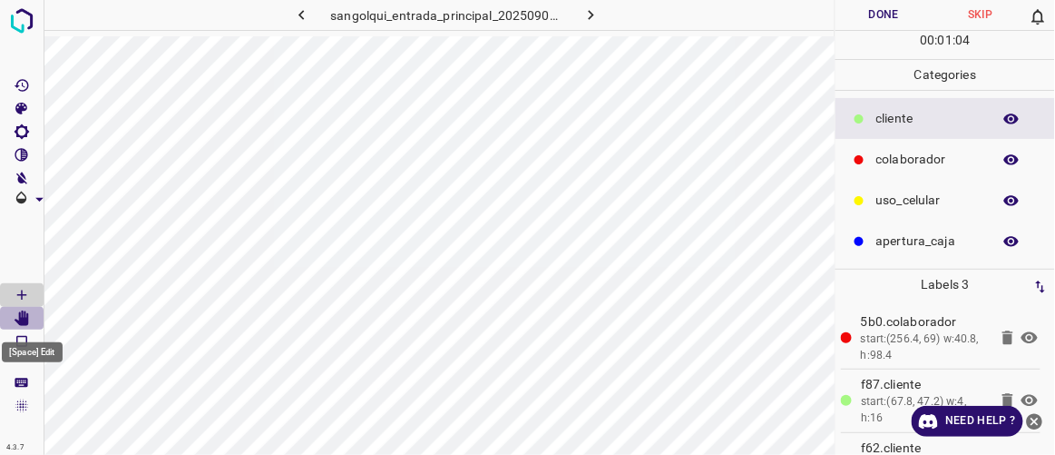
click at [21, 316] on icon "[Space] Edit" at bounding box center [22, 318] width 15 height 16
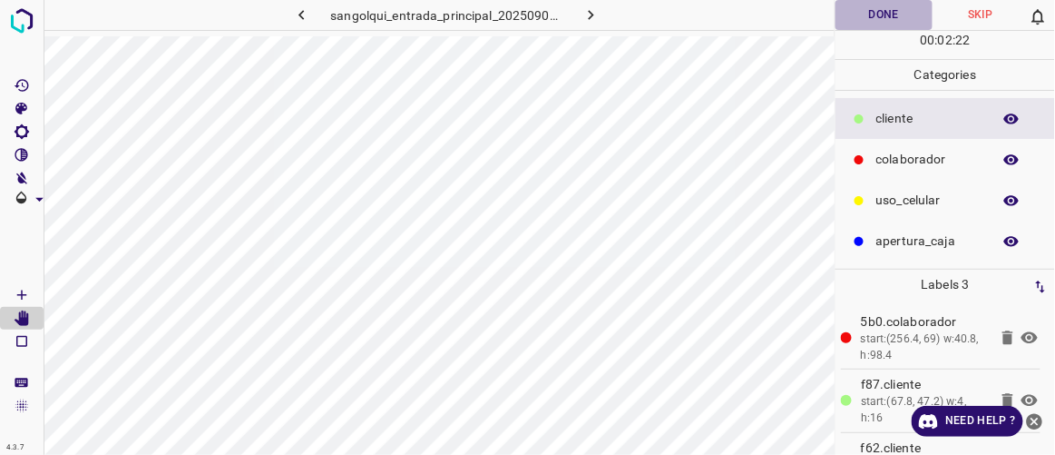
click at [879, 8] on button "Done" at bounding box center [884, 15] width 96 height 30
click at [586, 15] on icon "button" at bounding box center [591, 14] width 19 height 19
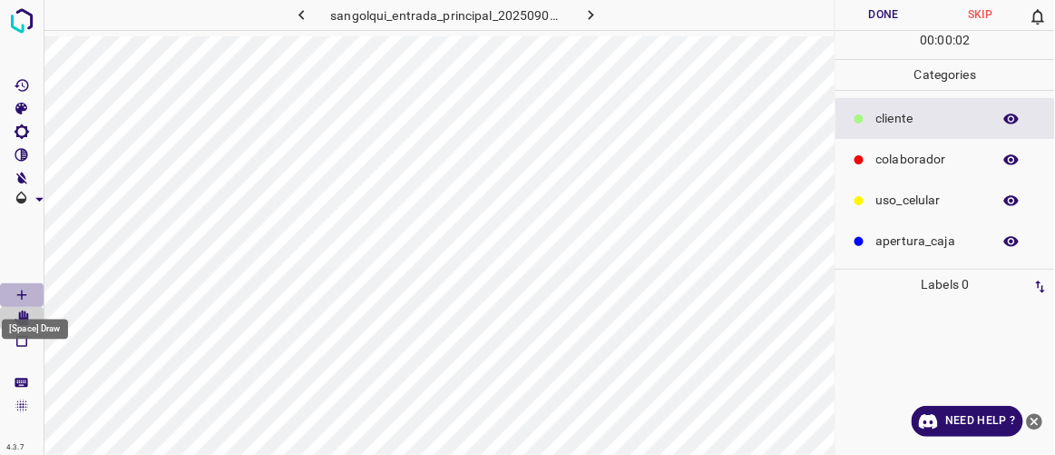
click at [23, 298] on icon "[Space] Draw" at bounding box center [22, 295] width 16 height 16
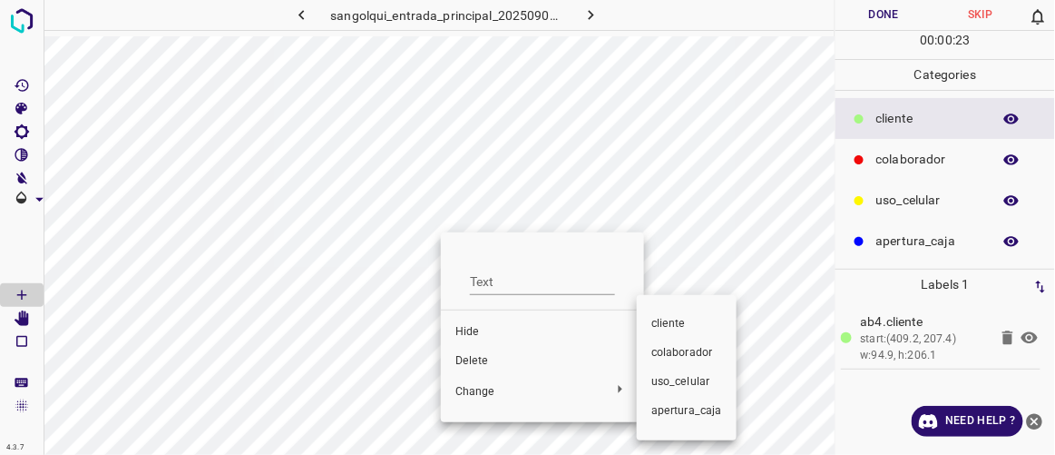
click at [660, 356] on span "colaborador" at bounding box center [686, 353] width 71 height 16
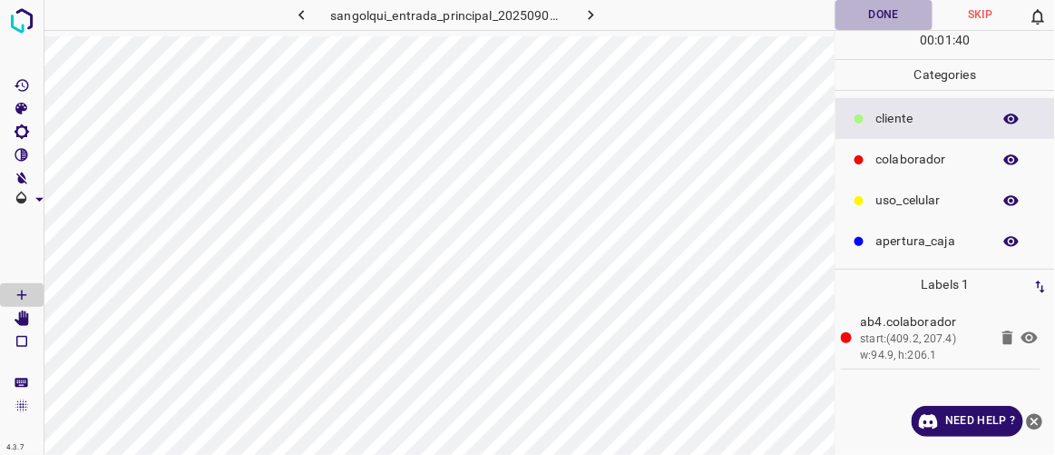
click at [873, 13] on button "Done" at bounding box center [884, 15] width 96 height 30
click at [589, 14] on icon "button" at bounding box center [591, 14] width 19 height 19
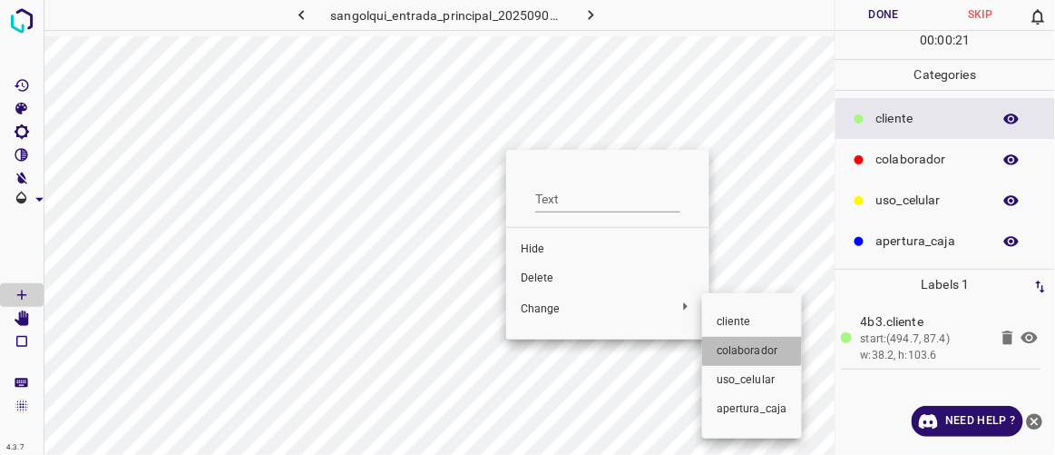
click at [737, 347] on span "colaborador" at bounding box center [752, 351] width 71 height 16
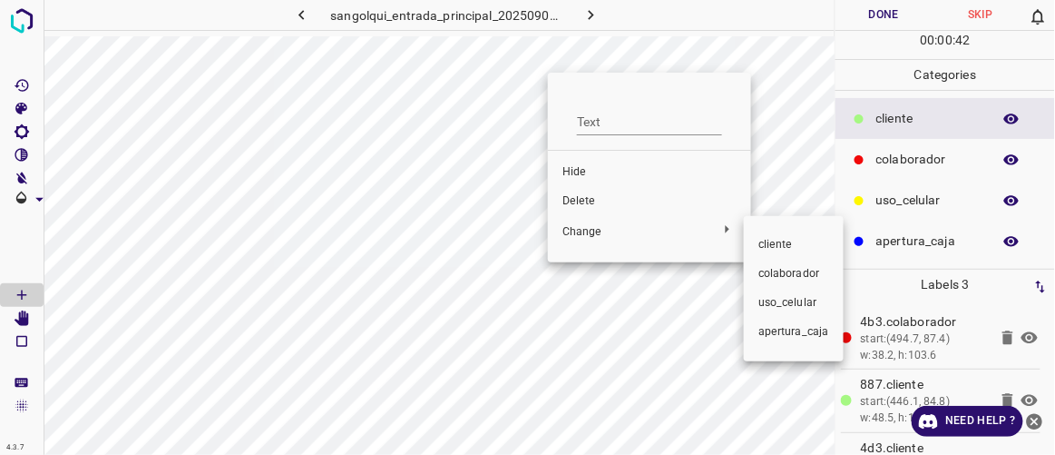
click at [774, 268] on span "colaborador" at bounding box center [793, 274] width 71 height 16
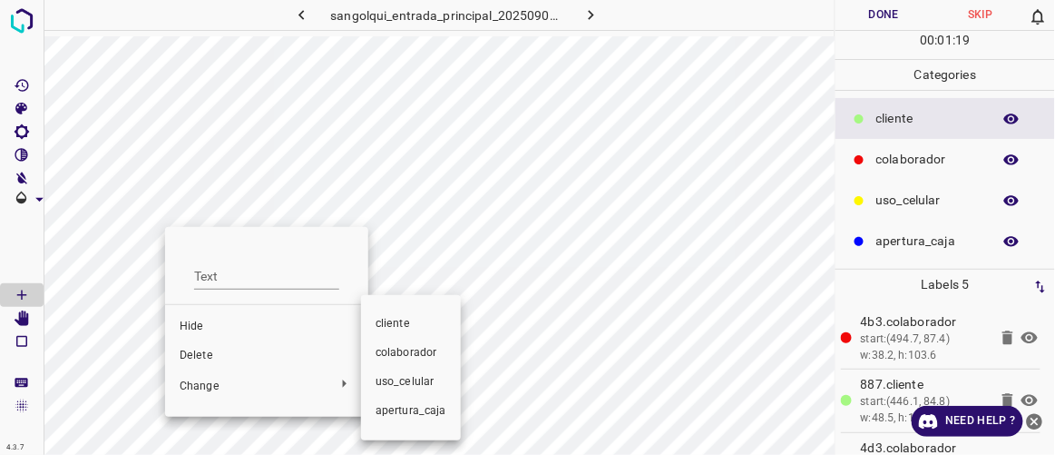
click at [386, 357] on span "colaborador" at bounding box center [411, 353] width 71 height 16
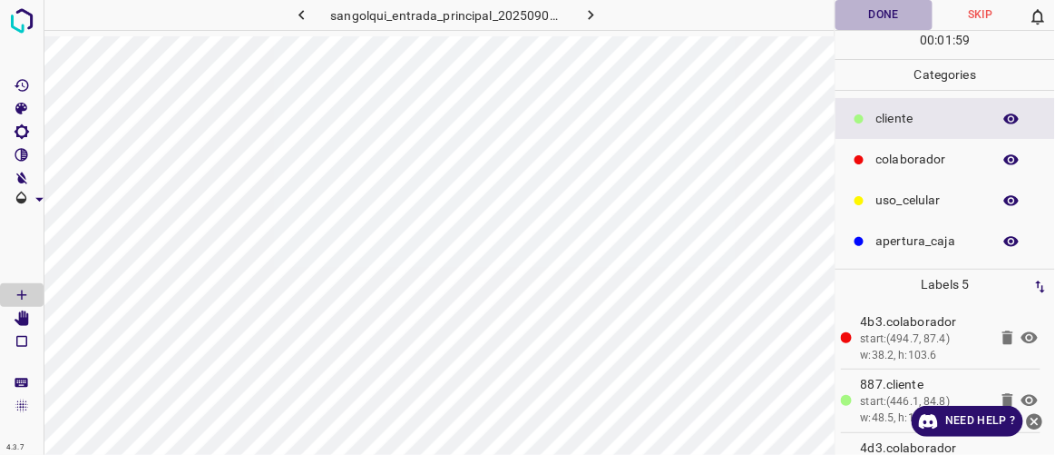
click at [881, 12] on button "Done" at bounding box center [884, 15] width 96 height 30
click at [595, 19] on icon "button" at bounding box center [591, 14] width 19 height 19
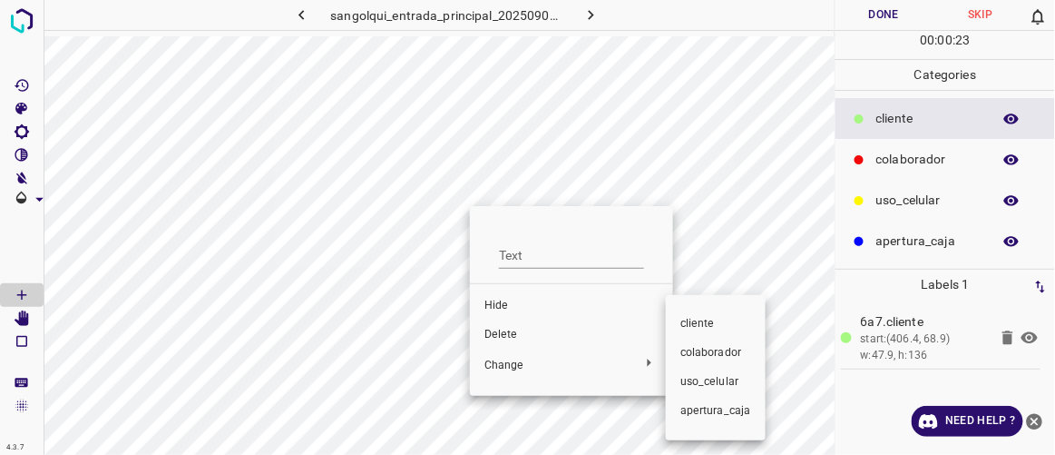
click at [686, 352] on span "colaborador" at bounding box center [715, 353] width 71 height 16
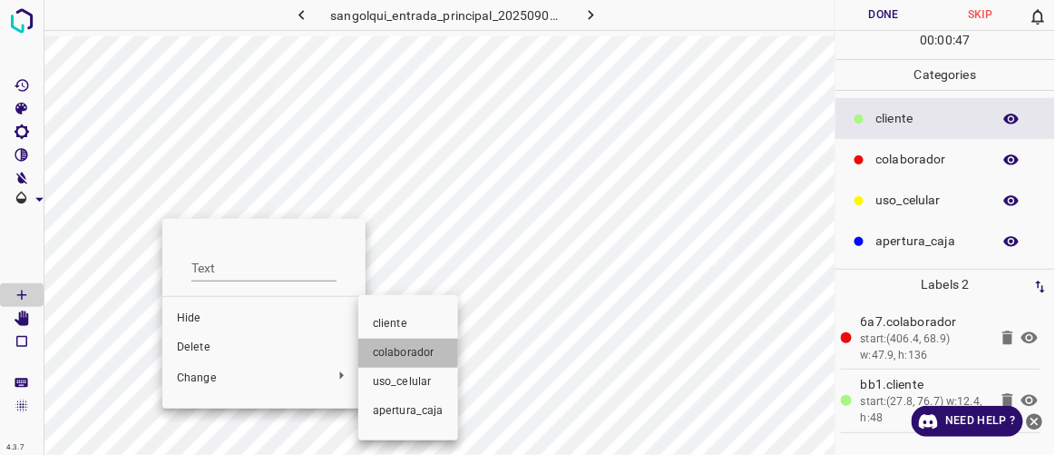
click at [398, 350] on span "colaborador" at bounding box center [408, 353] width 71 height 16
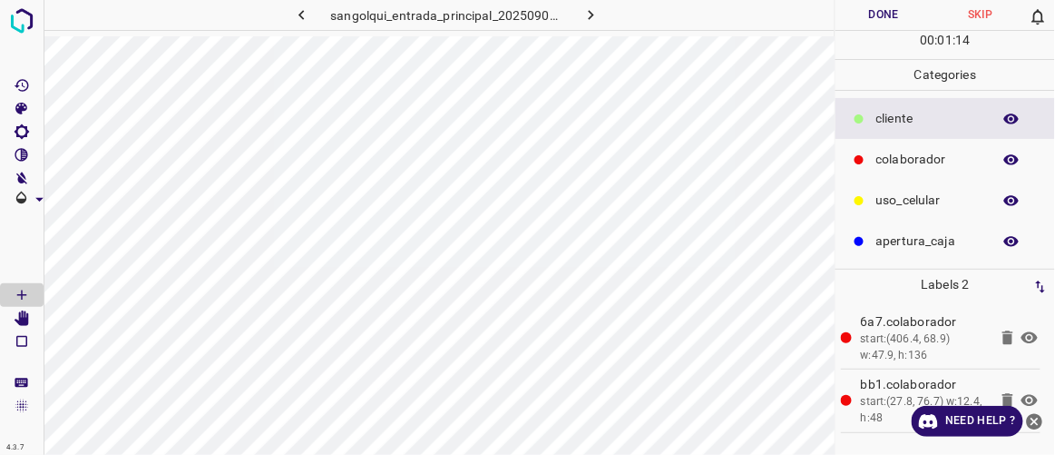
click at [880, 17] on button "Done" at bounding box center [884, 15] width 96 height 30
click at [592, 13] on icon "button" at bounding box center [591, 14] width 19 height 19
